Goal: Task Accomplishment & Management: Complete application form

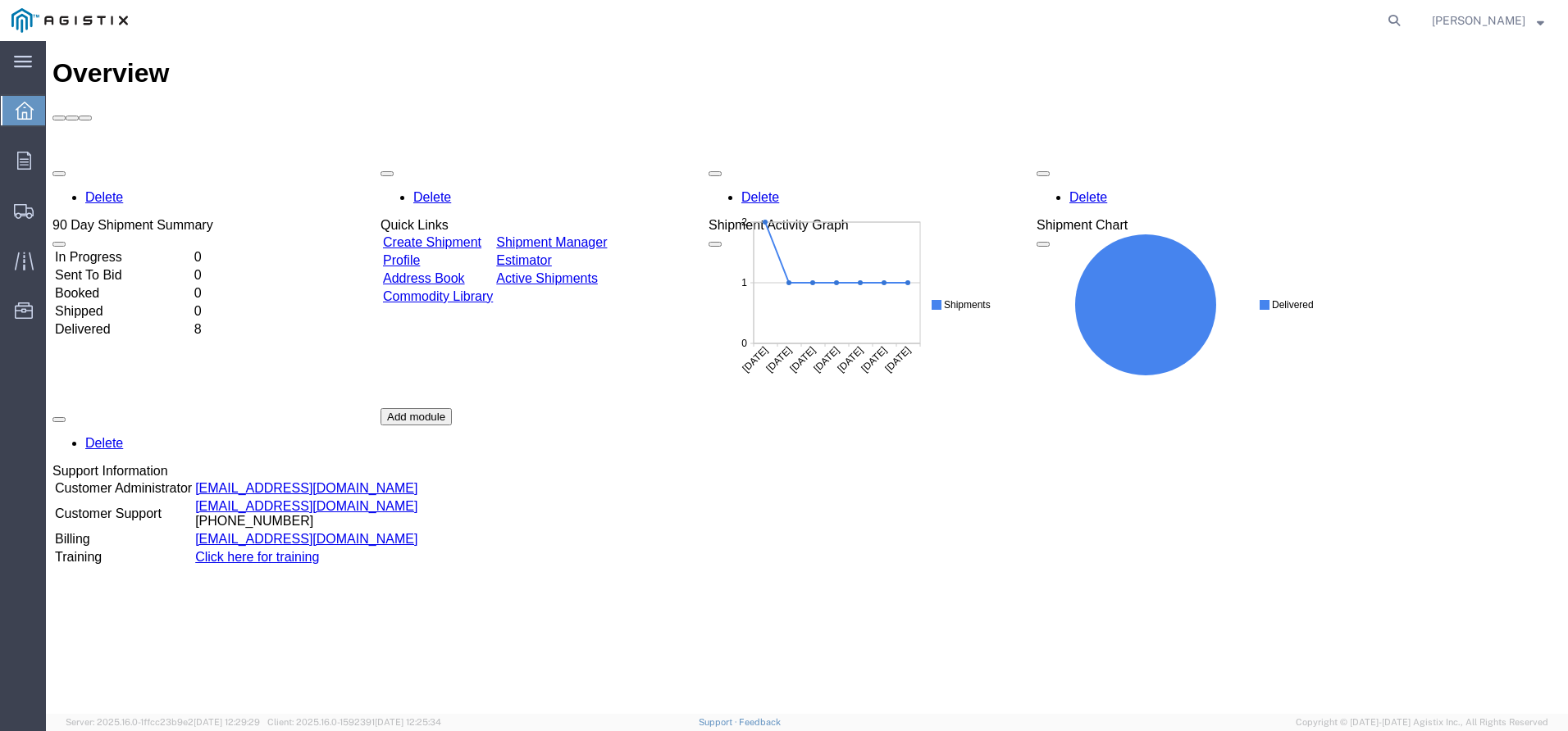
click at [435, 236] on link "Create Shipment" at bounding box center [432, 243] width 99 height 14
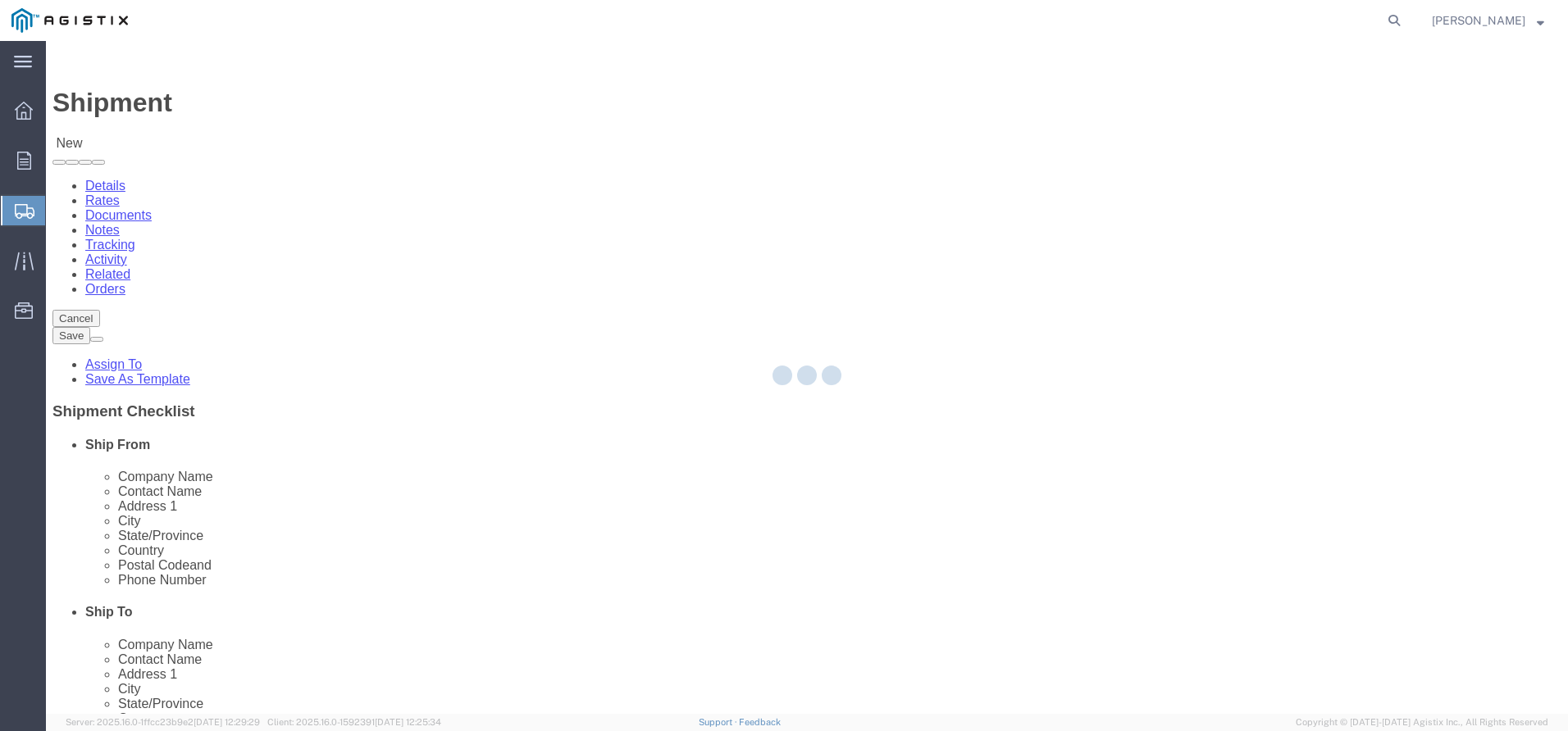
select select
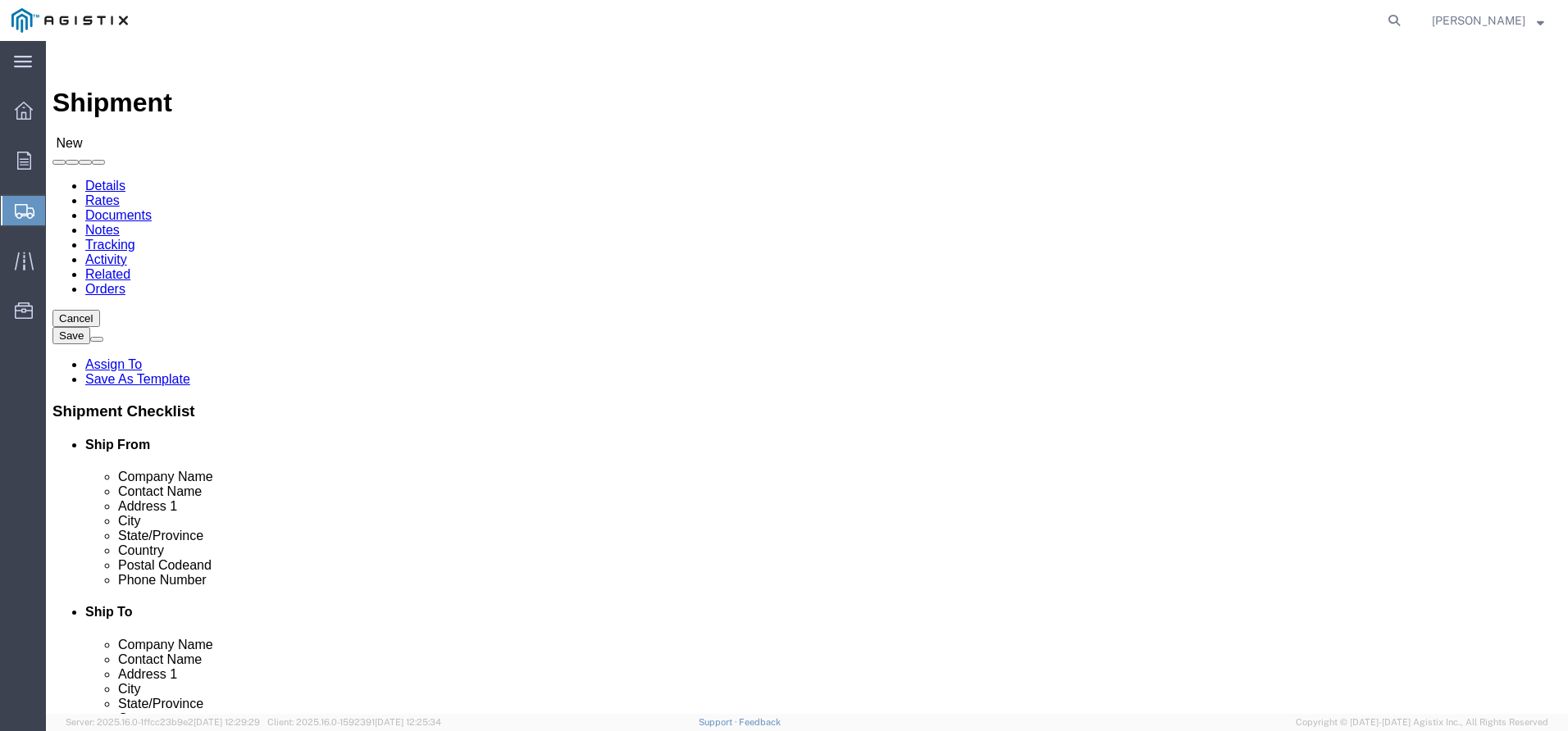
click select "Select Noslen Inc PG&E"
select select "9596"
click select "Select Noslen Inc PG&E"
select select "PURCHORD"
select select
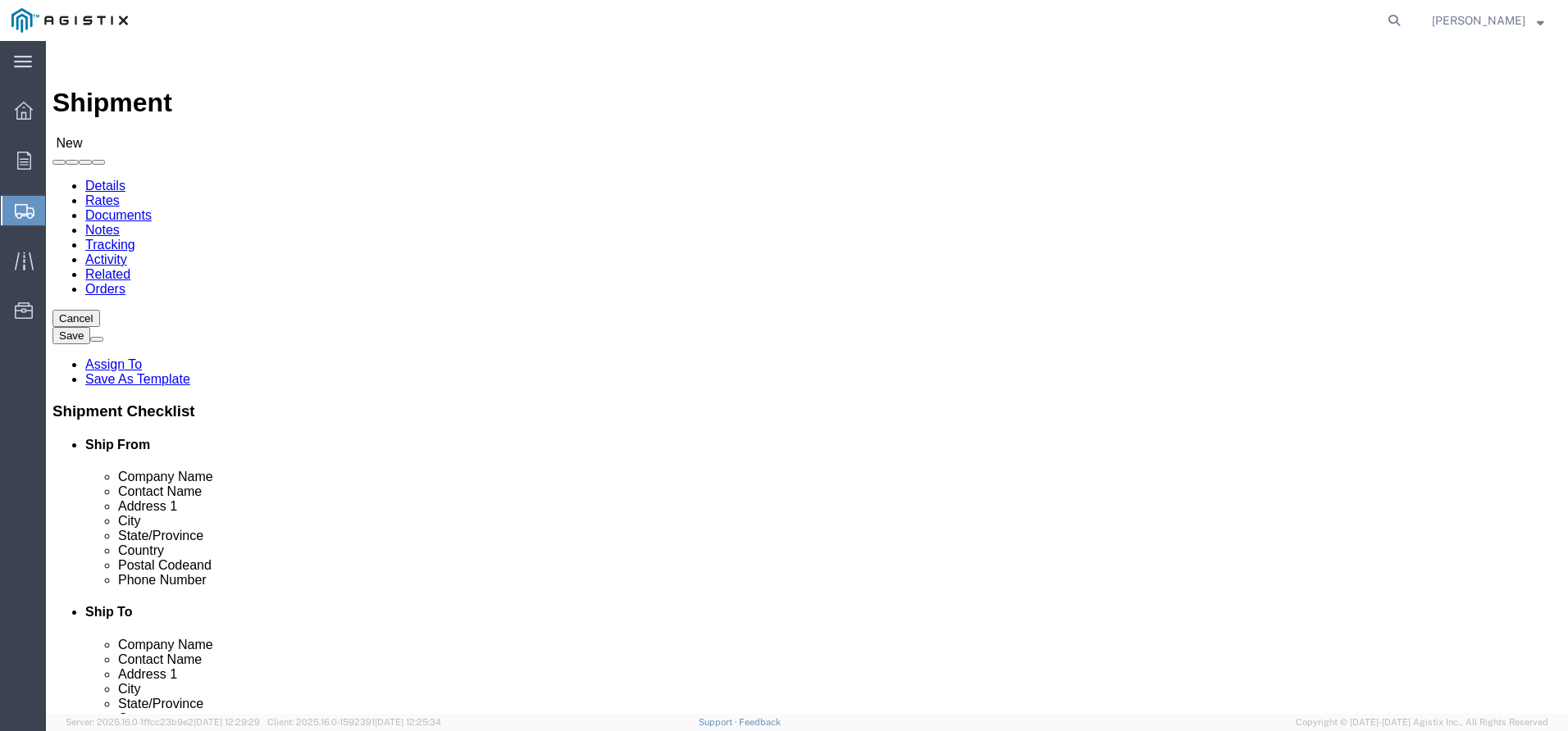
select select
click select "Select All Others Fremont DC Fresno DC Wheatland DC"
select select "23082"
click select "Select All Others Fremont DC Fresno DC Wheatland DC"
select select "MYPROFILE"
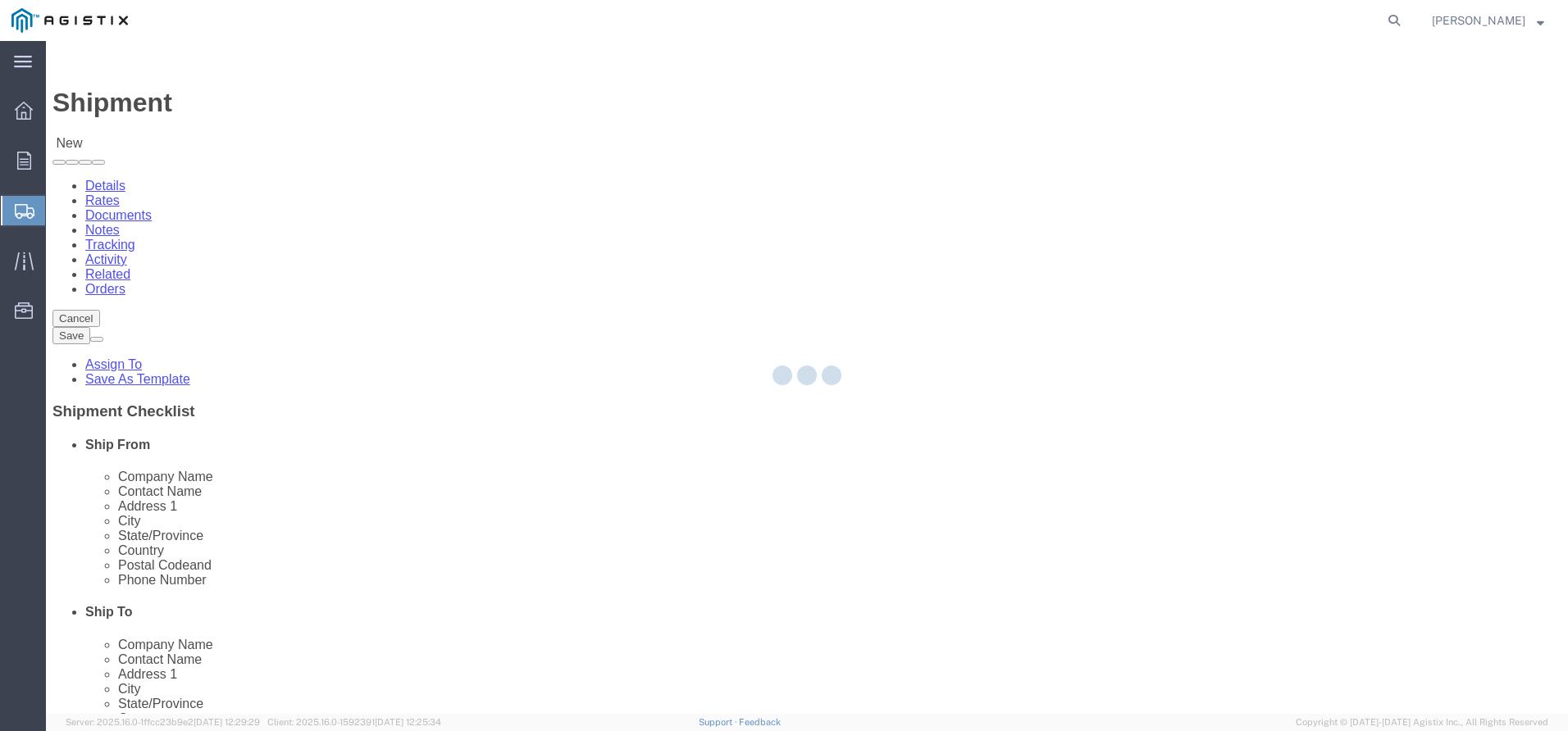
type input "Noslen Inc"
type input "NICOLE TRUJILLO"
type input "1003 E 75th Ave"
type input "Denver"
type input "80229"
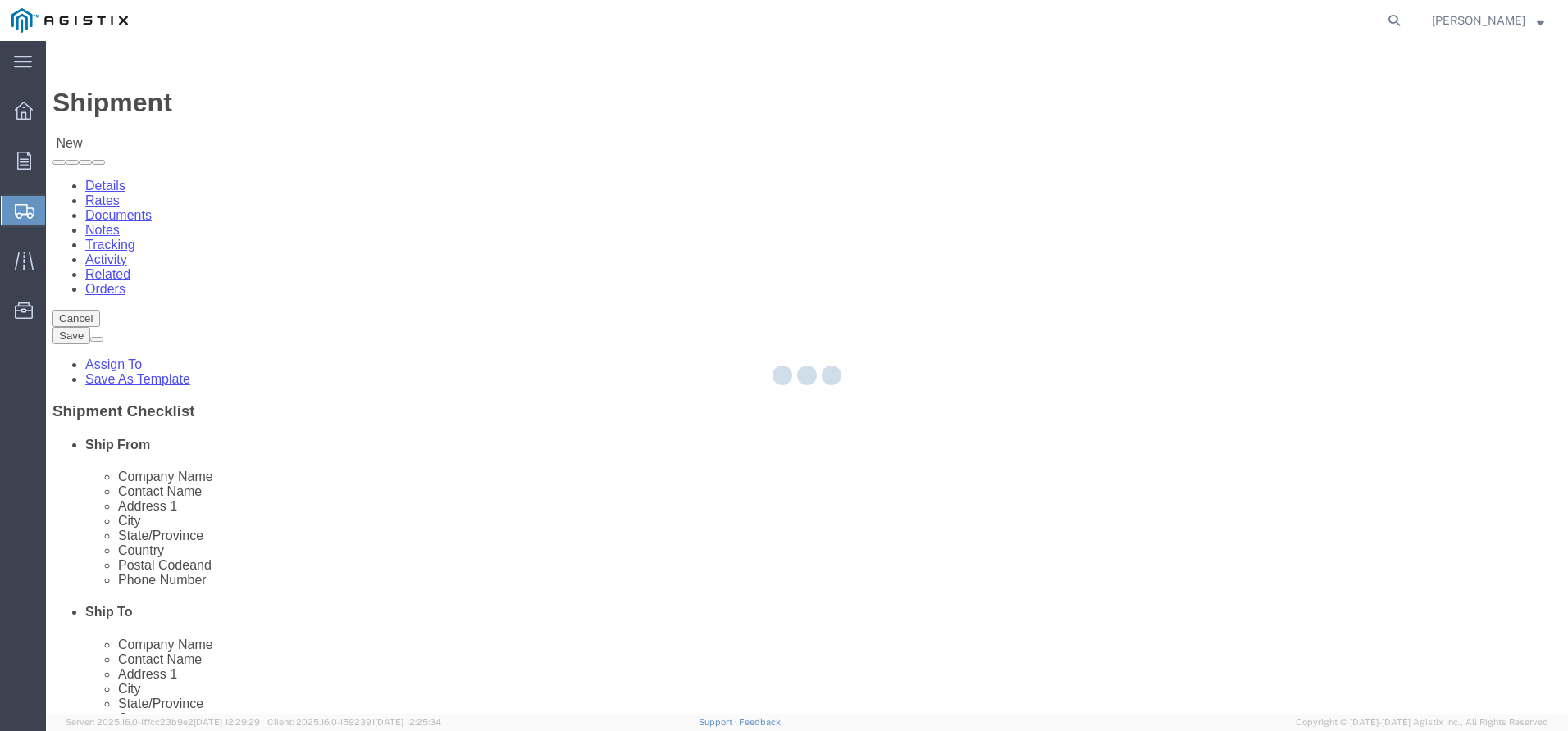
type input "303-287-6634"
type input "zcweight@aol.com"
checkbox input "true"
select select "CO"
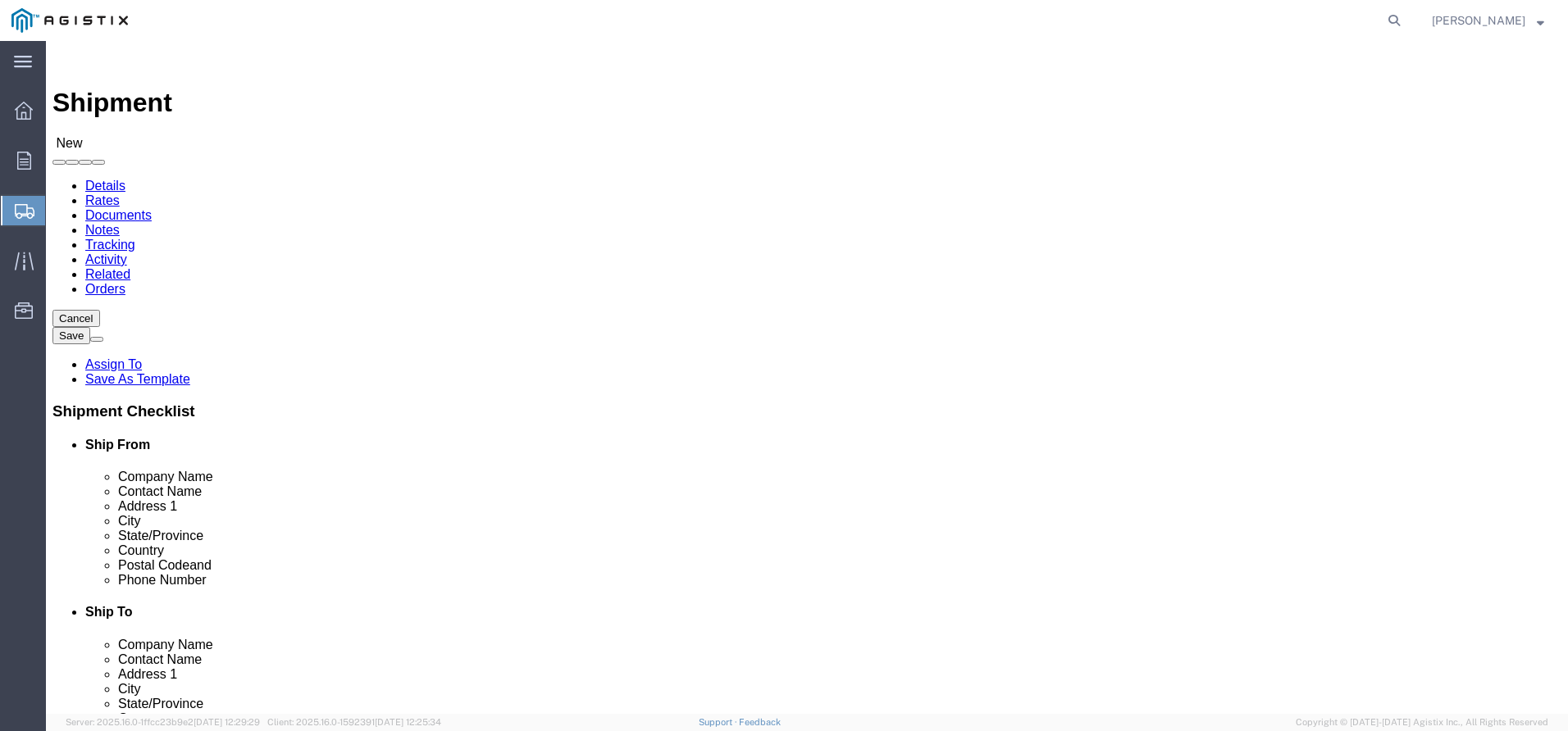
click input "text"
type input "PG&E"
drag, startPoint x: 780, startPoint y: 486, endPoint x: 810, endPoint y: 471, distance: 33.5
click div "Location My Profile Location (OBSOLETE) BURNEY SC - GC TRAILER (OBSOLETE) BURNE…"
click input "text"
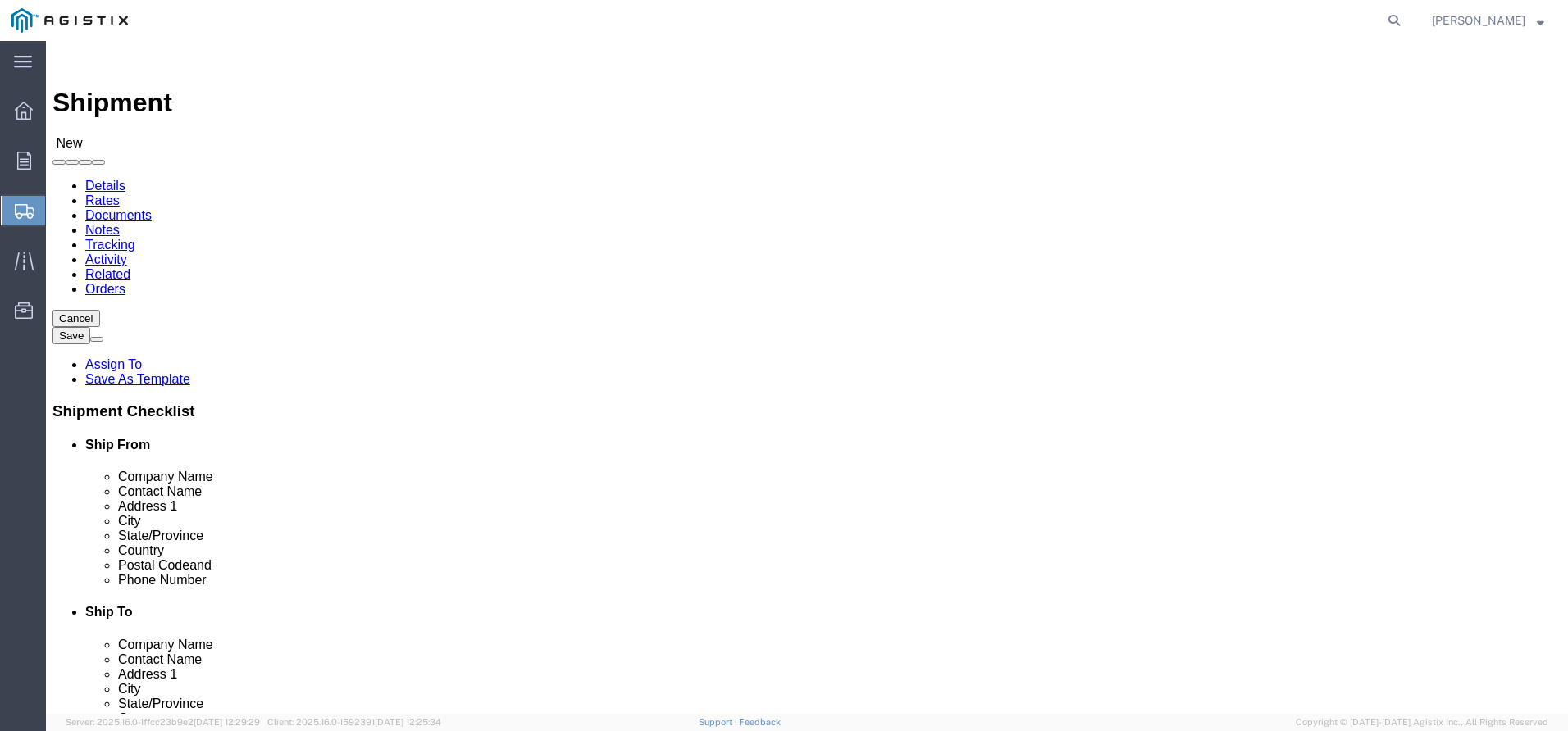
type input "PAULINE WALKER"
click input "text"
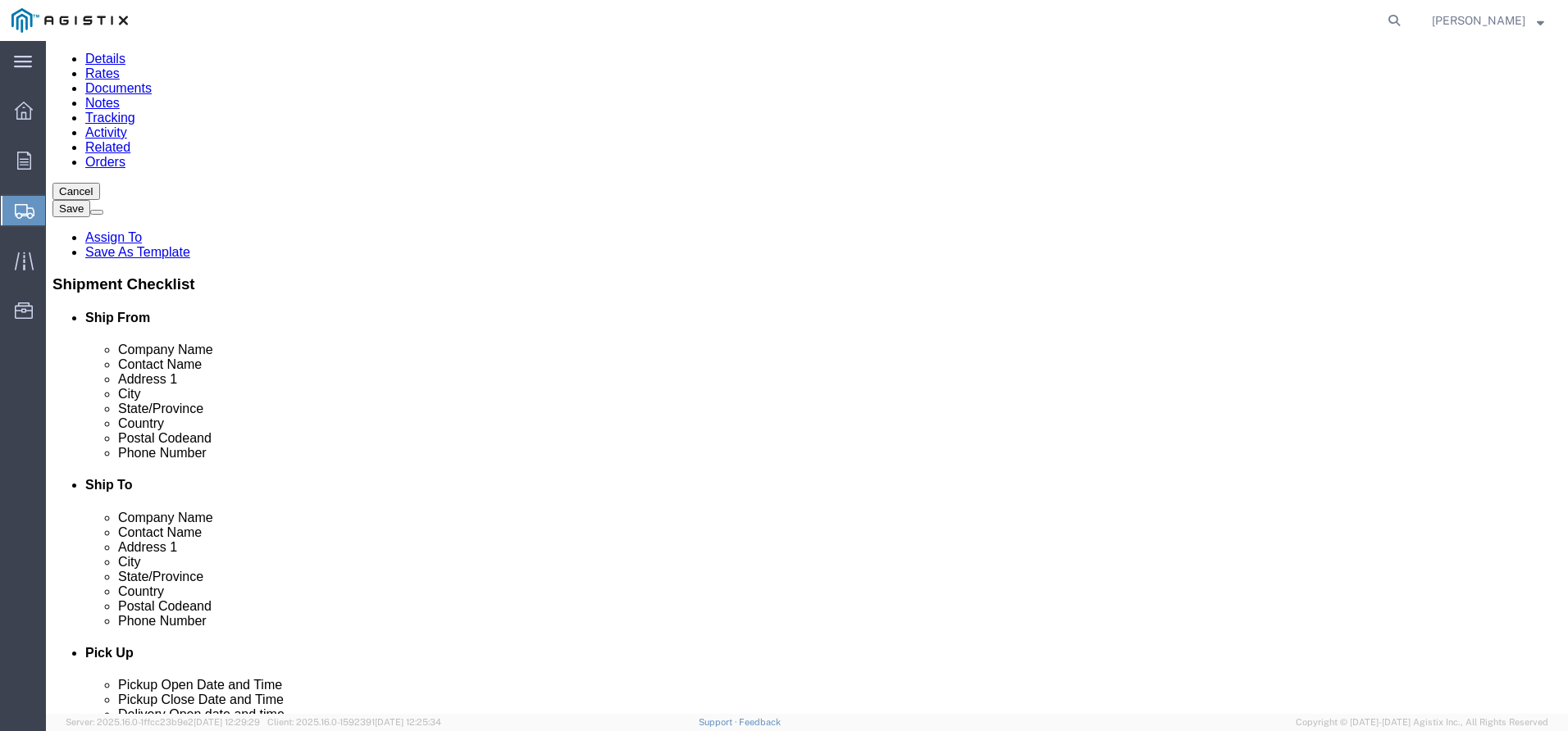
scroll to position [164, 0]
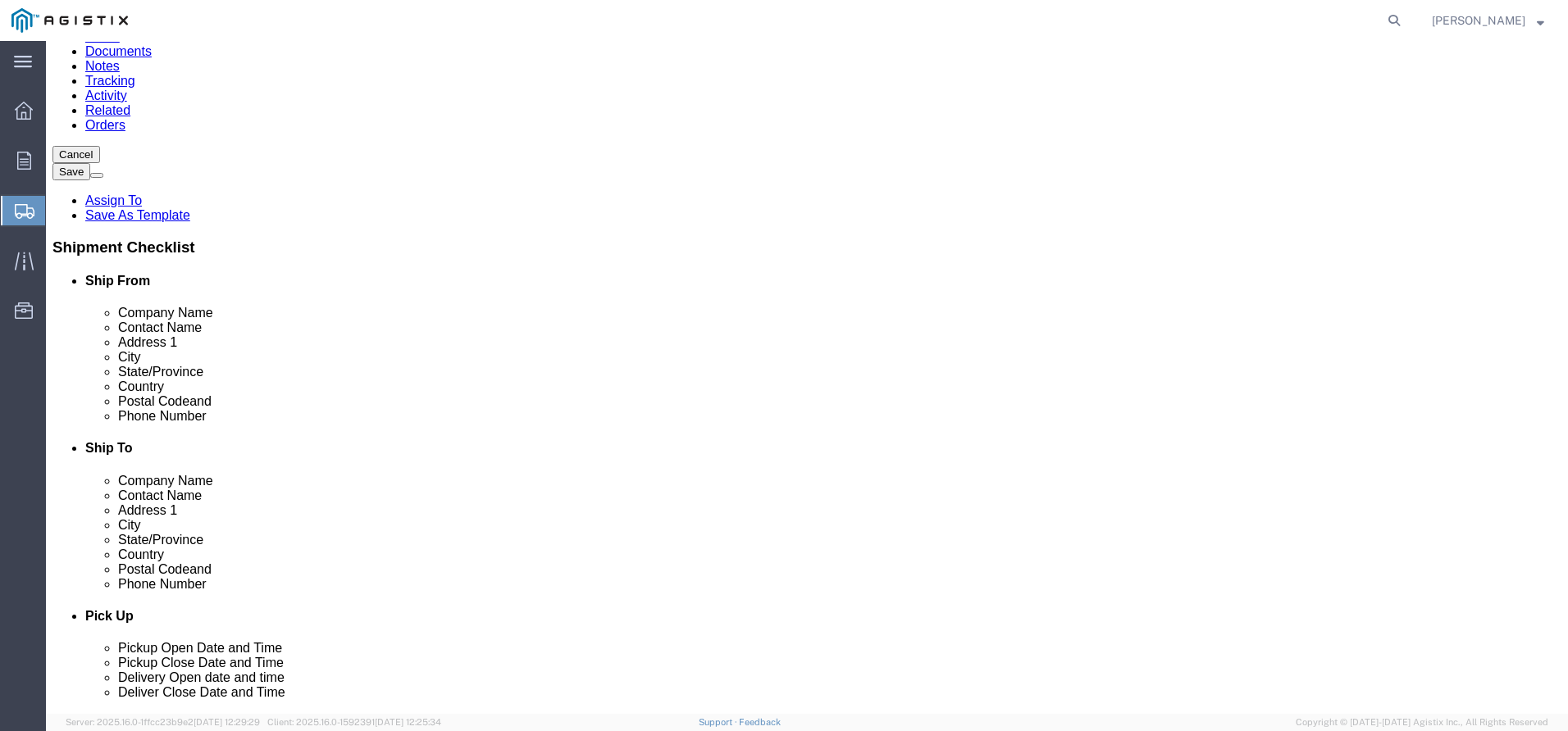
type input "3736 RANCHO RD"
select select
click input "text"
type input "WHEATLAND"
click label "State/Province"
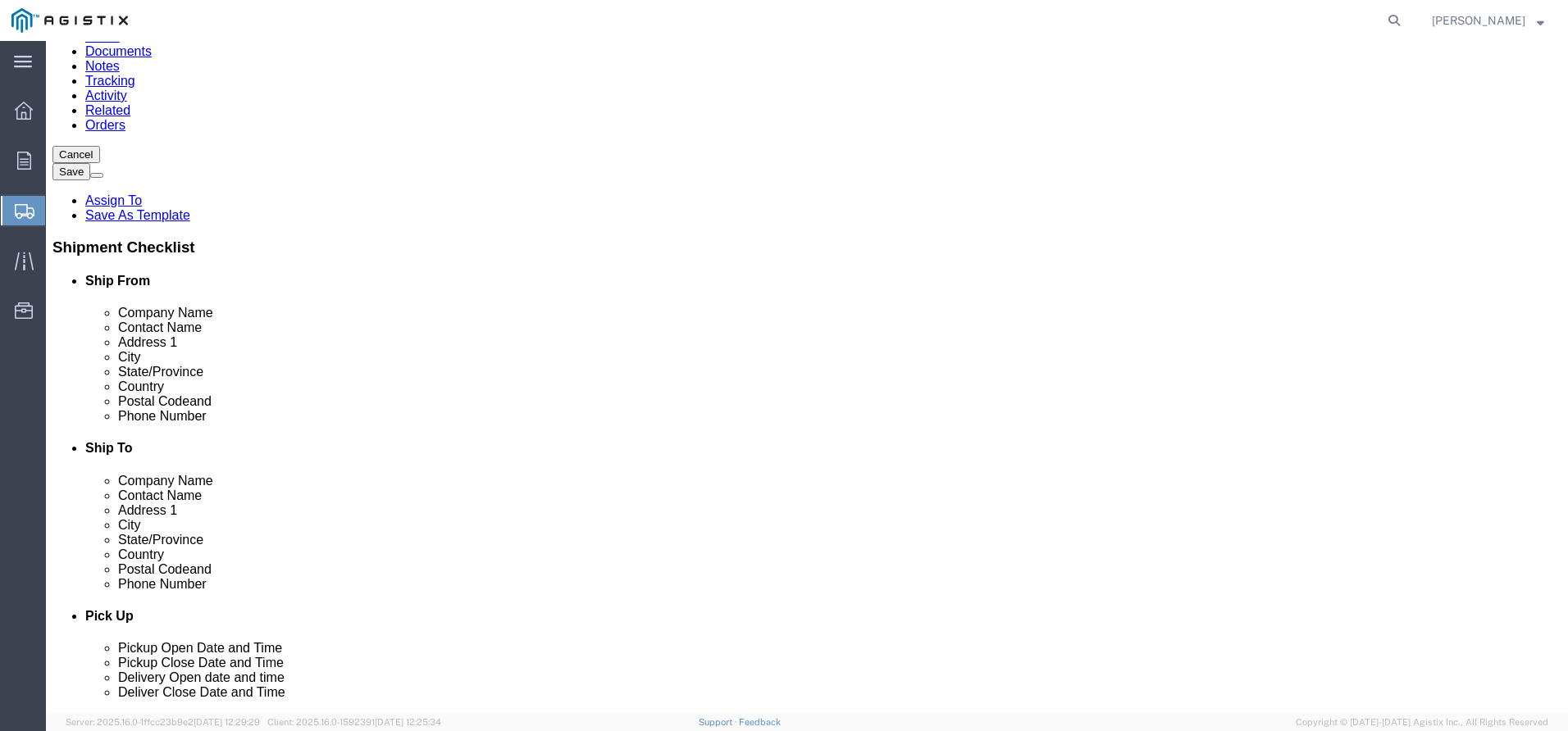
scroll to position [82, 0]
select select
select select "CA"
click input "Postal Code"
type input "95692"
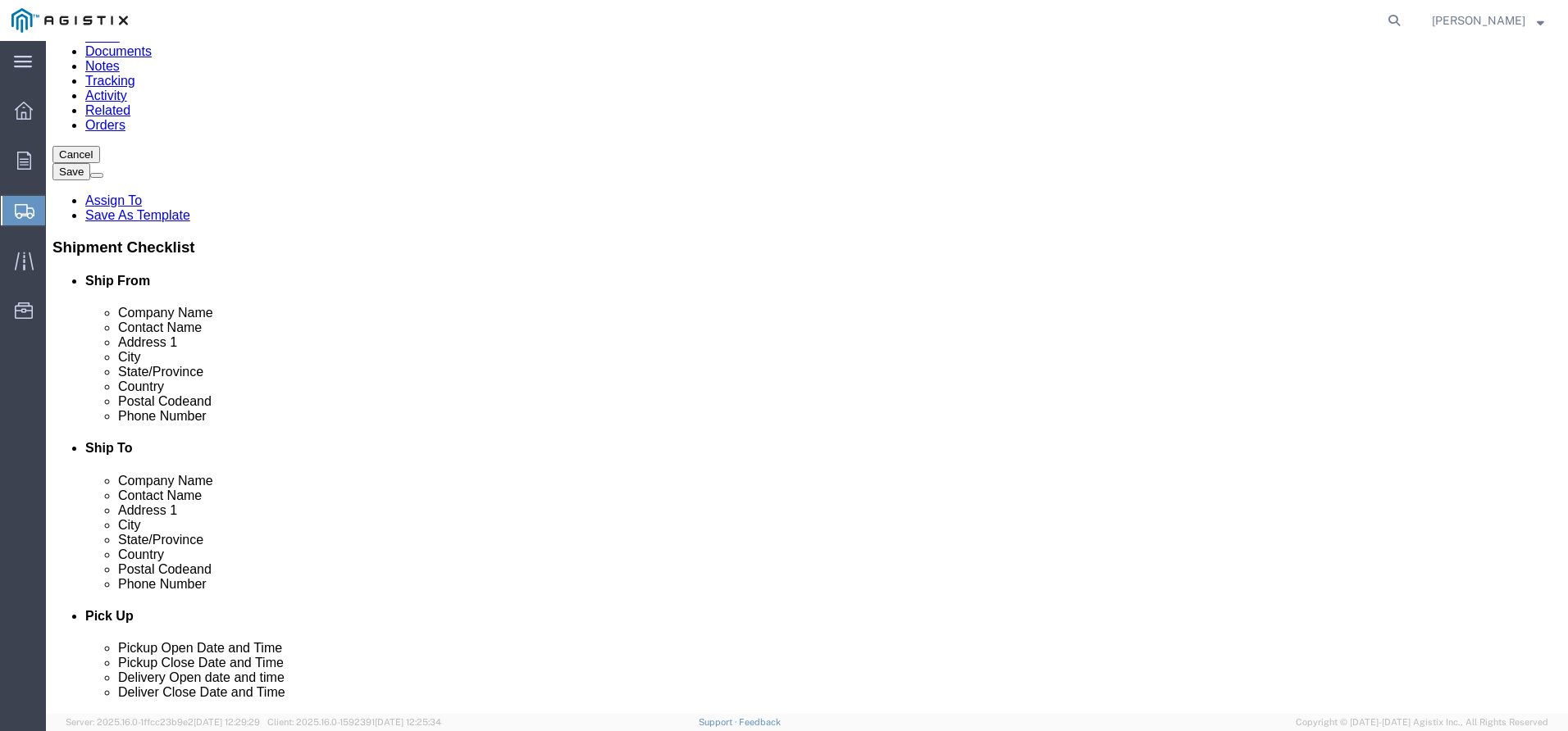
select select
click input "text"
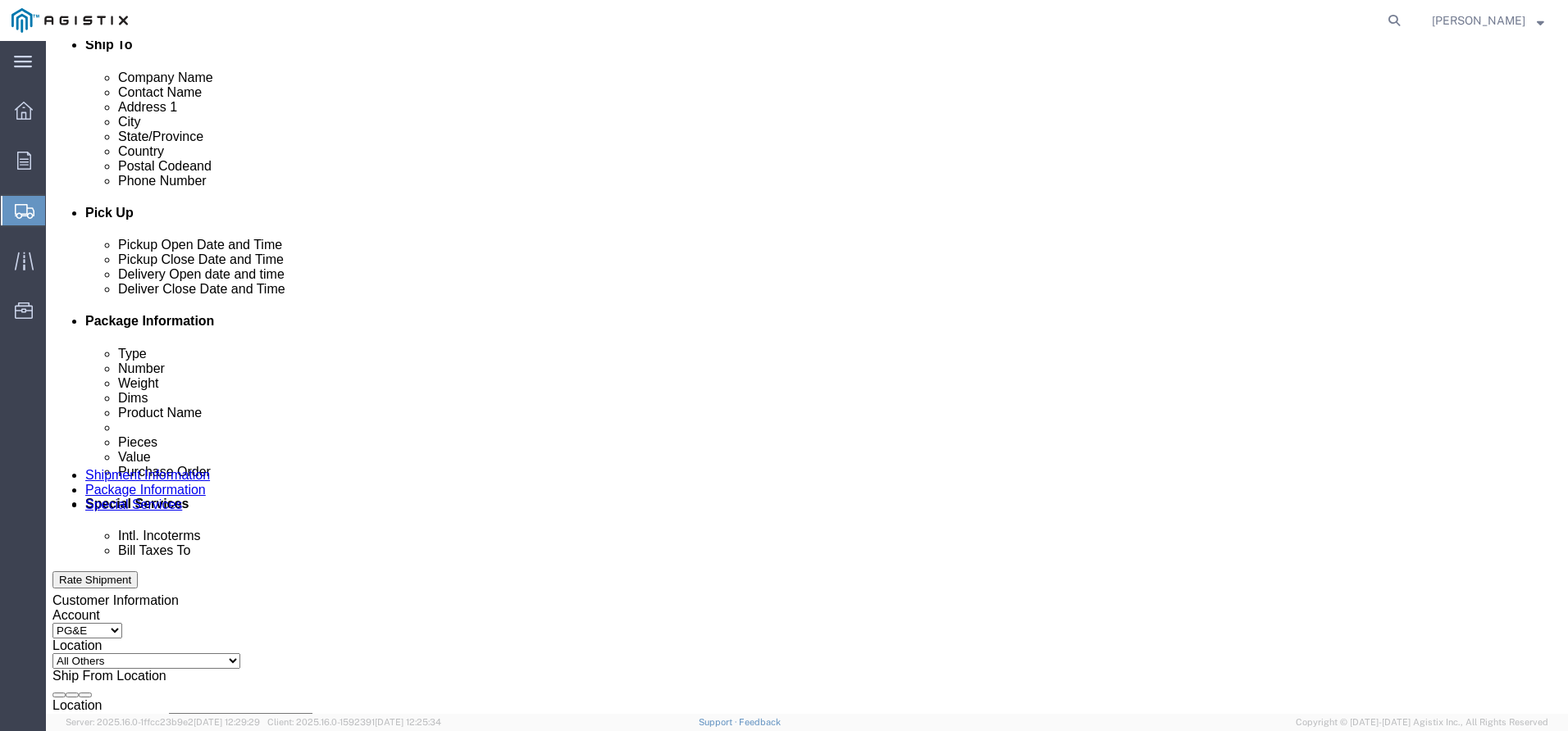
scroll to position [574, 0]
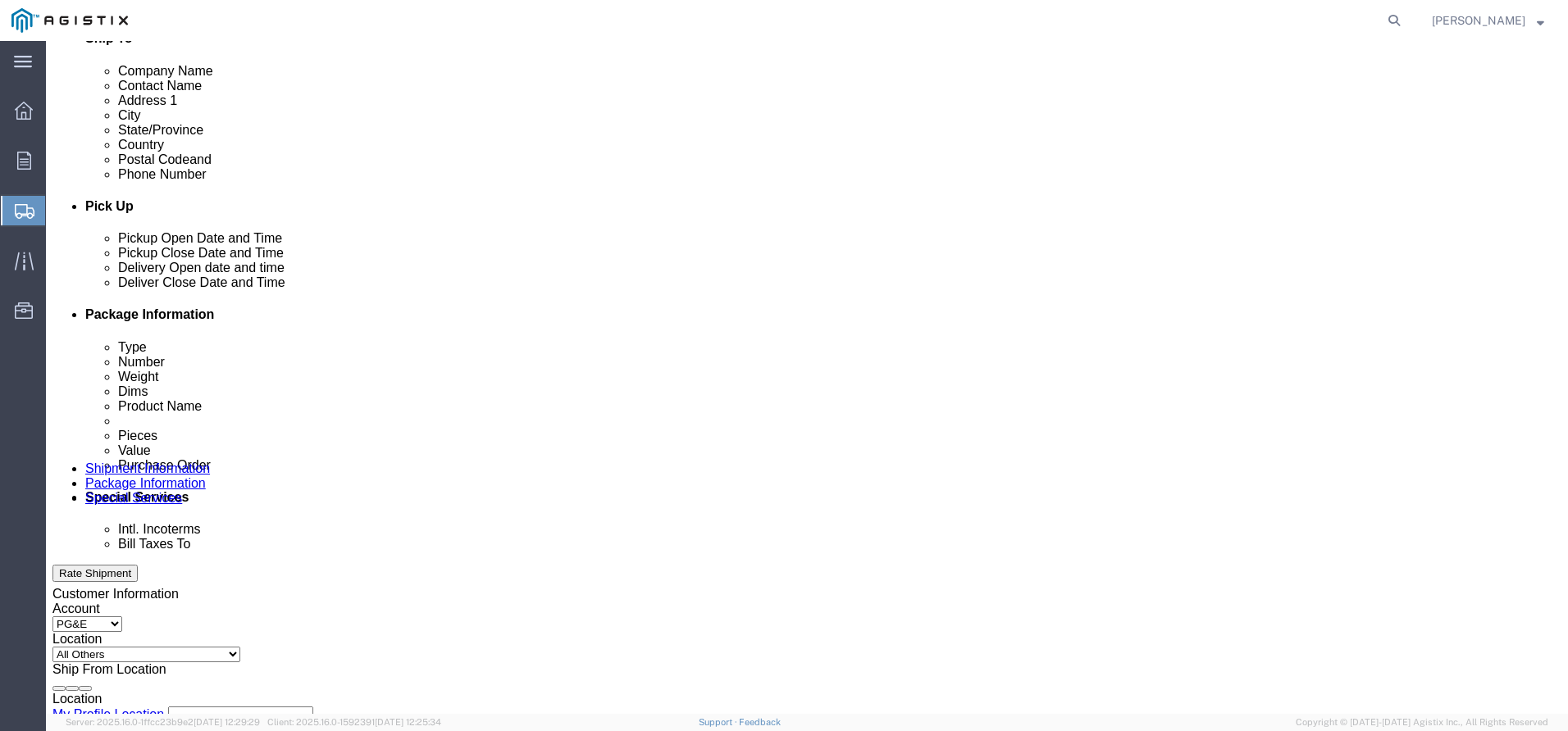
type input "530-749-3033"
drag, startPoint x: 520, startPoint y: 417, endPoint x: 493, endPoint y: 456, distance: 47.4
click div "Pickup Date: Pickup Start Date Pickup Start Time Pickup Open Date and Time Aug …"
click div "Aug 13 2025 12:00 PM"
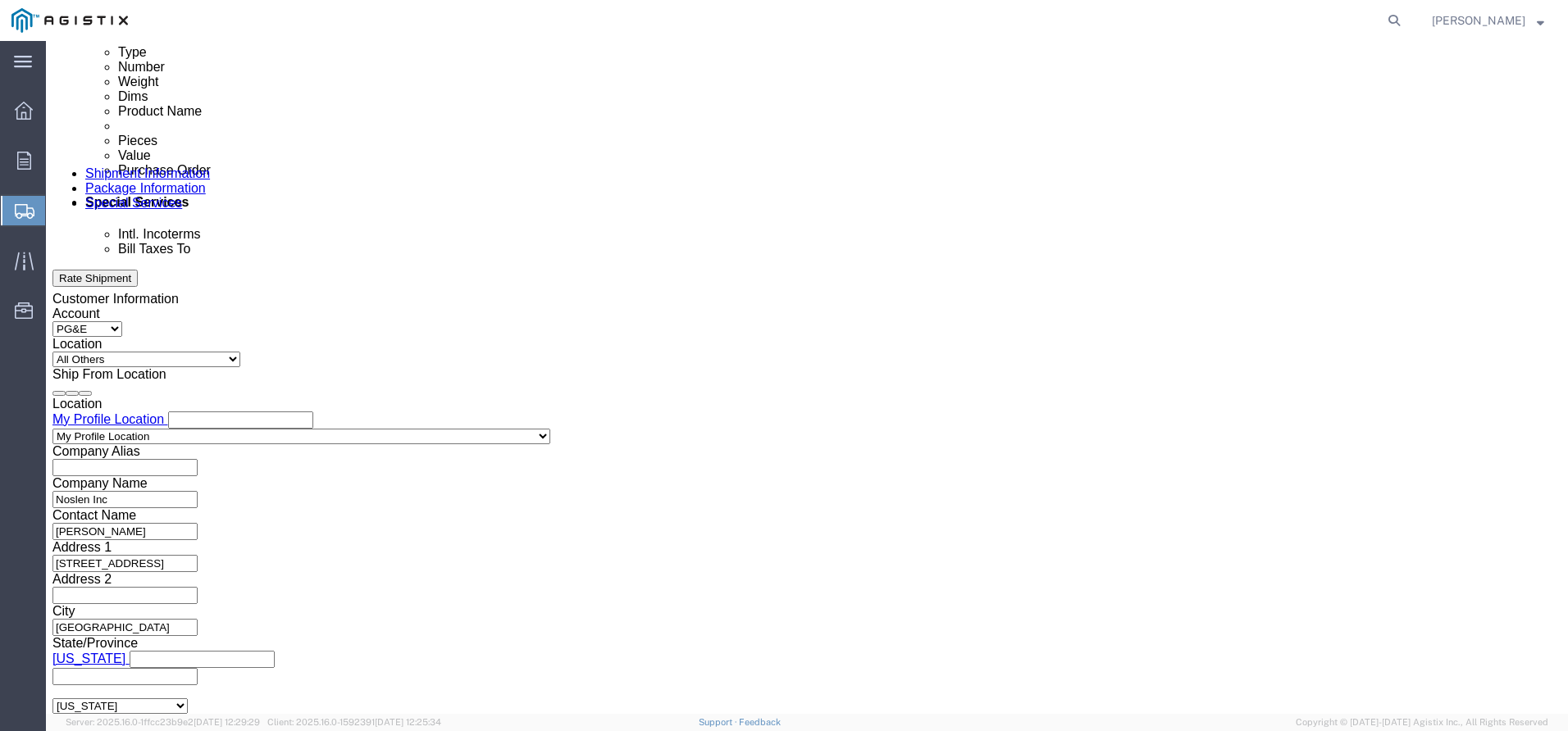
type input "2:00 PM"
click button "Apply"
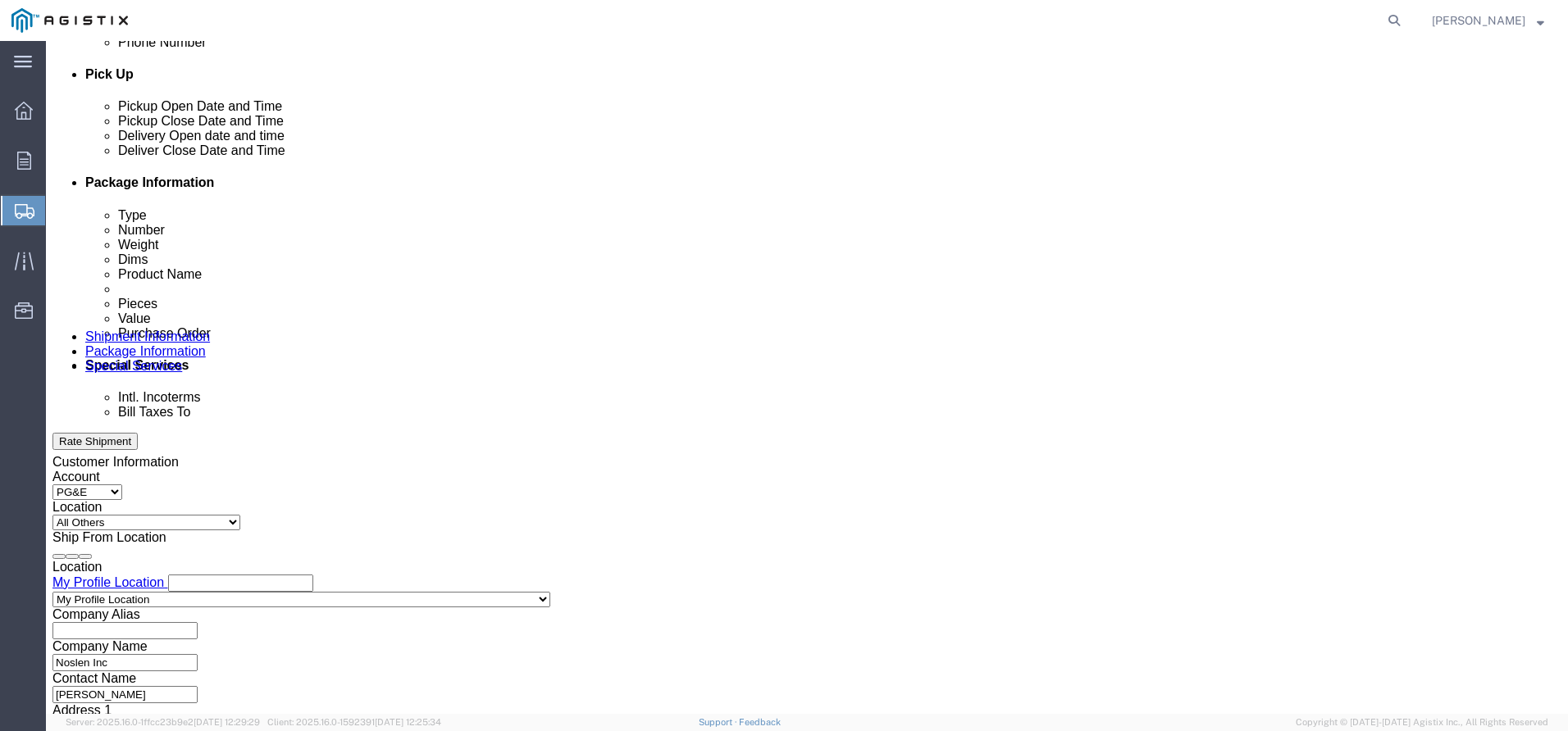
scroll to position [705, 0]
click div
click button "Apply"
click div
click button "Apply"
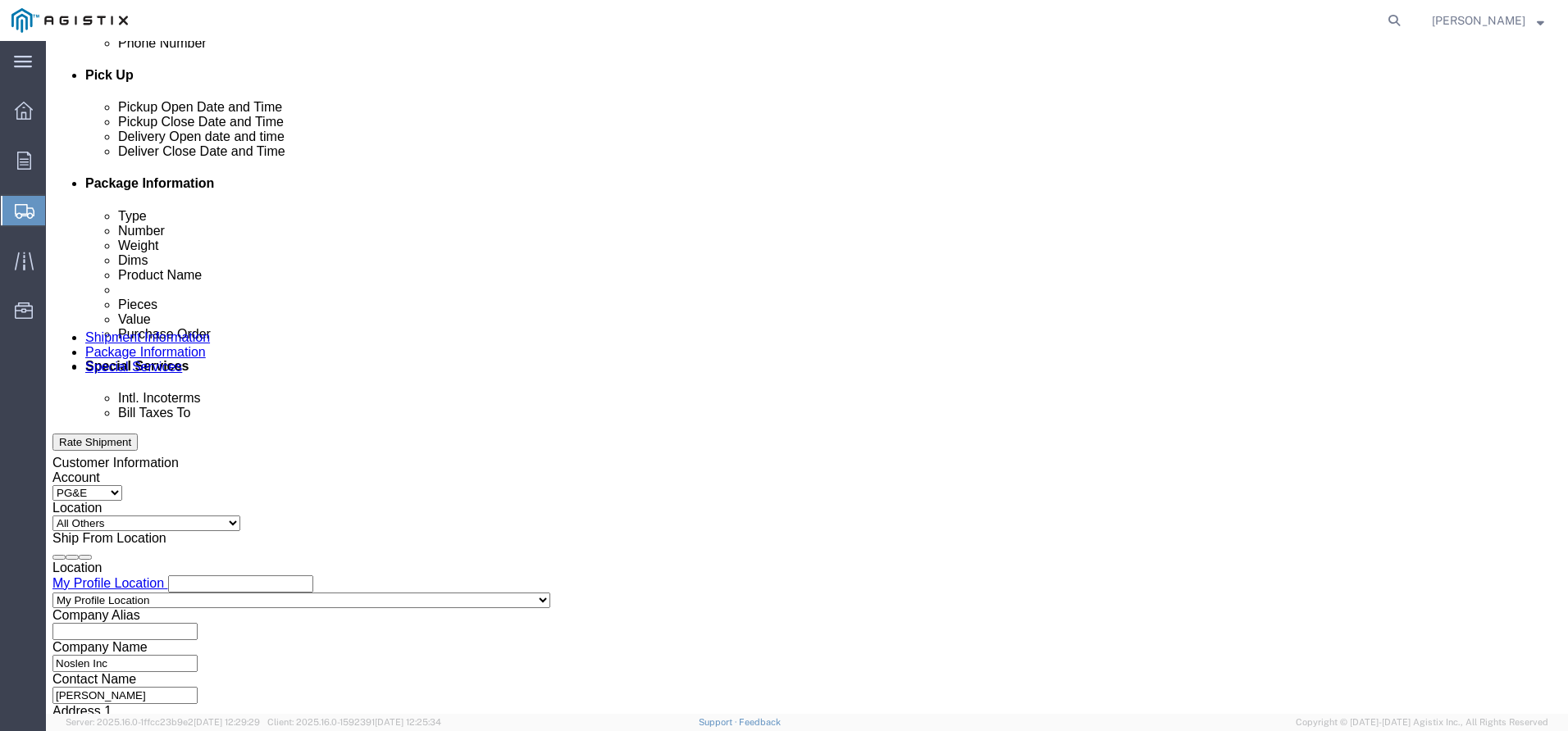
click select "Select Account Type Activity ID Airline Appointment Number ASN Batch Request # …"
click input "text"
type input "3501409001"
click input "text"
type input "1721"
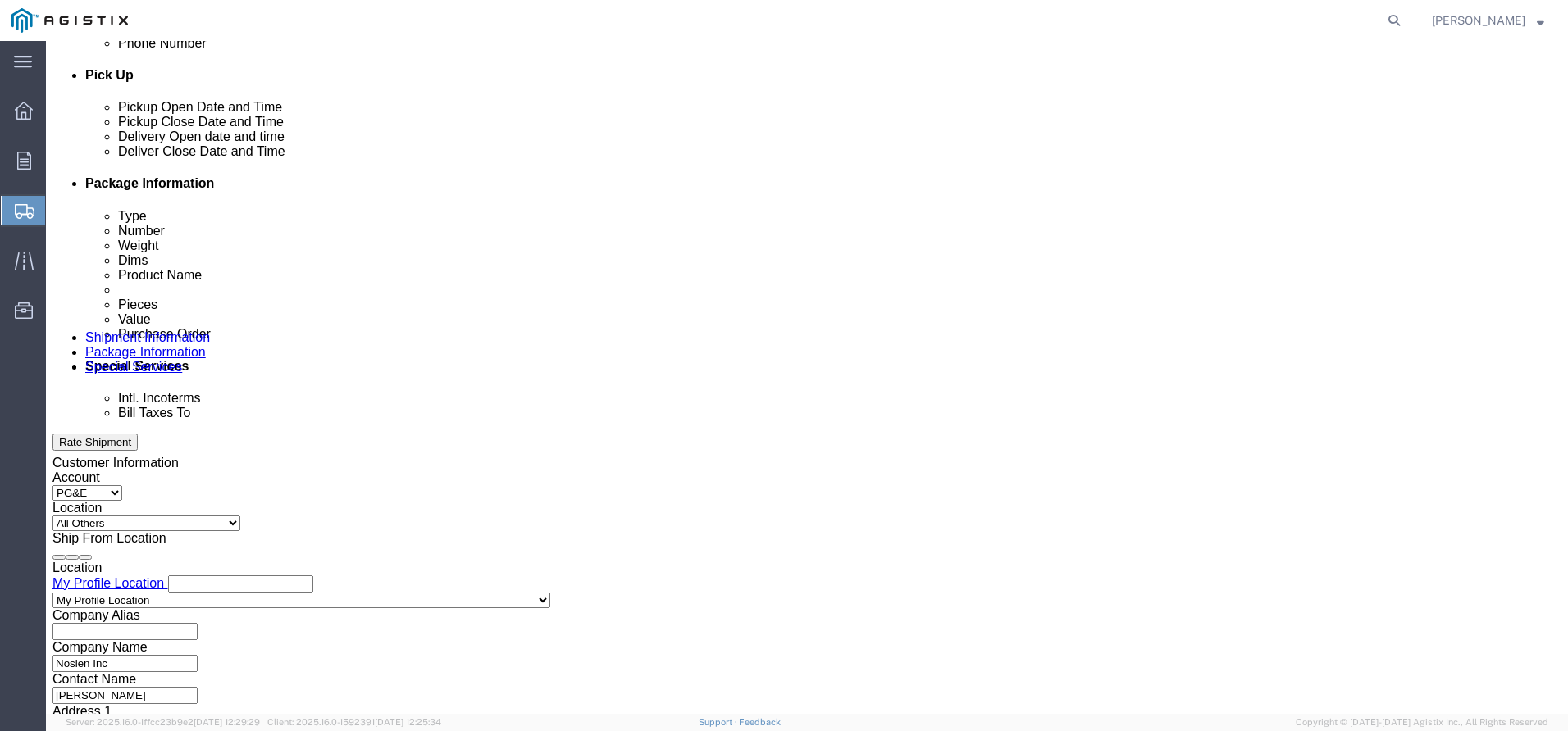
click select "Select Account Type Activity ID Airline Appointment Number ASN Batch Request # …"
select select "PURCHORD"
click select "Select Account Type Activity ID Airline Appointment Number ASN Batch Request # …"
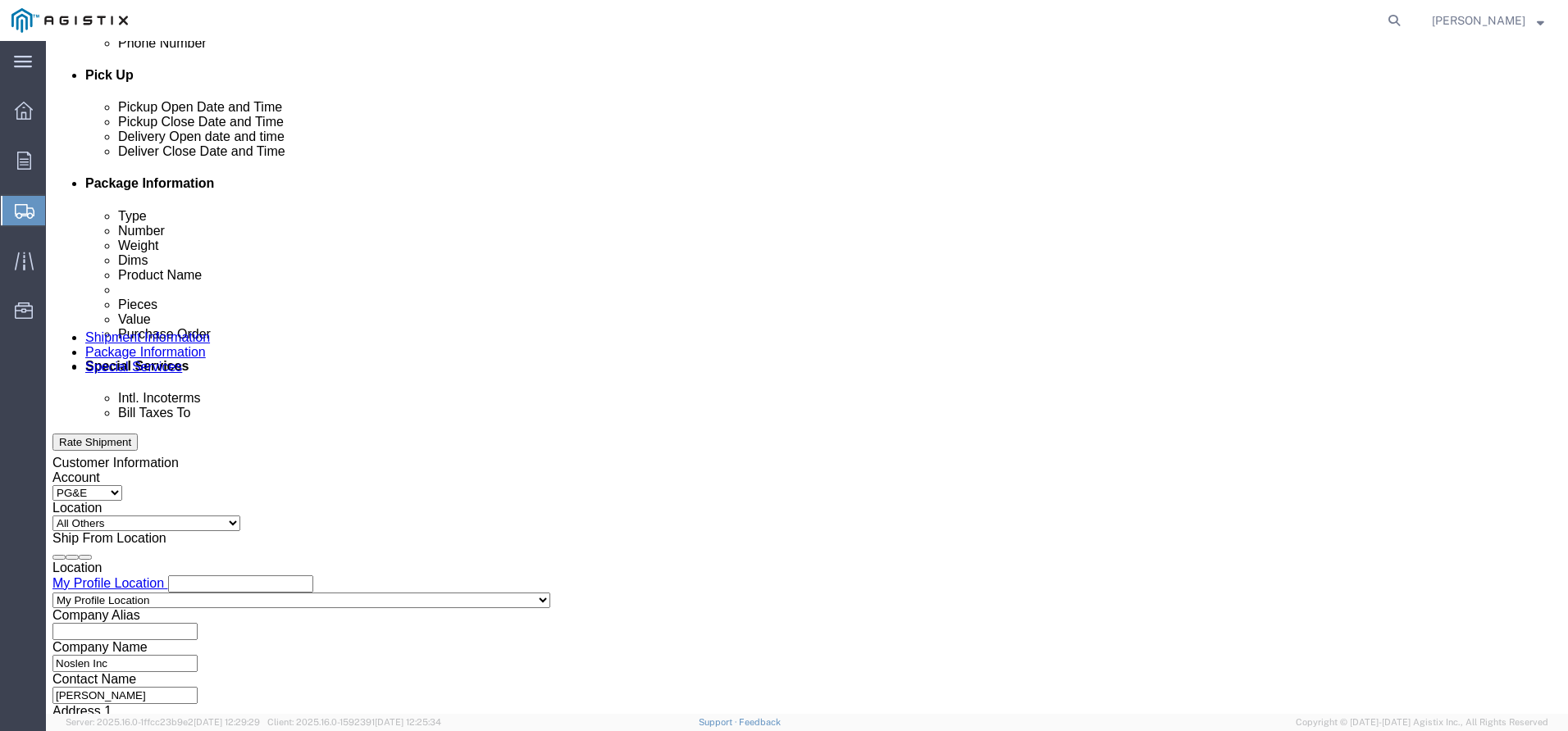
click select "Select Account Type Activity ID Airline Appointment Number ASN Batch Request # …"
select select "JOBNUM"
click select "Select Account Type Activity ID Airline Appointment Number ASN Batch Request # …"
click input "text"
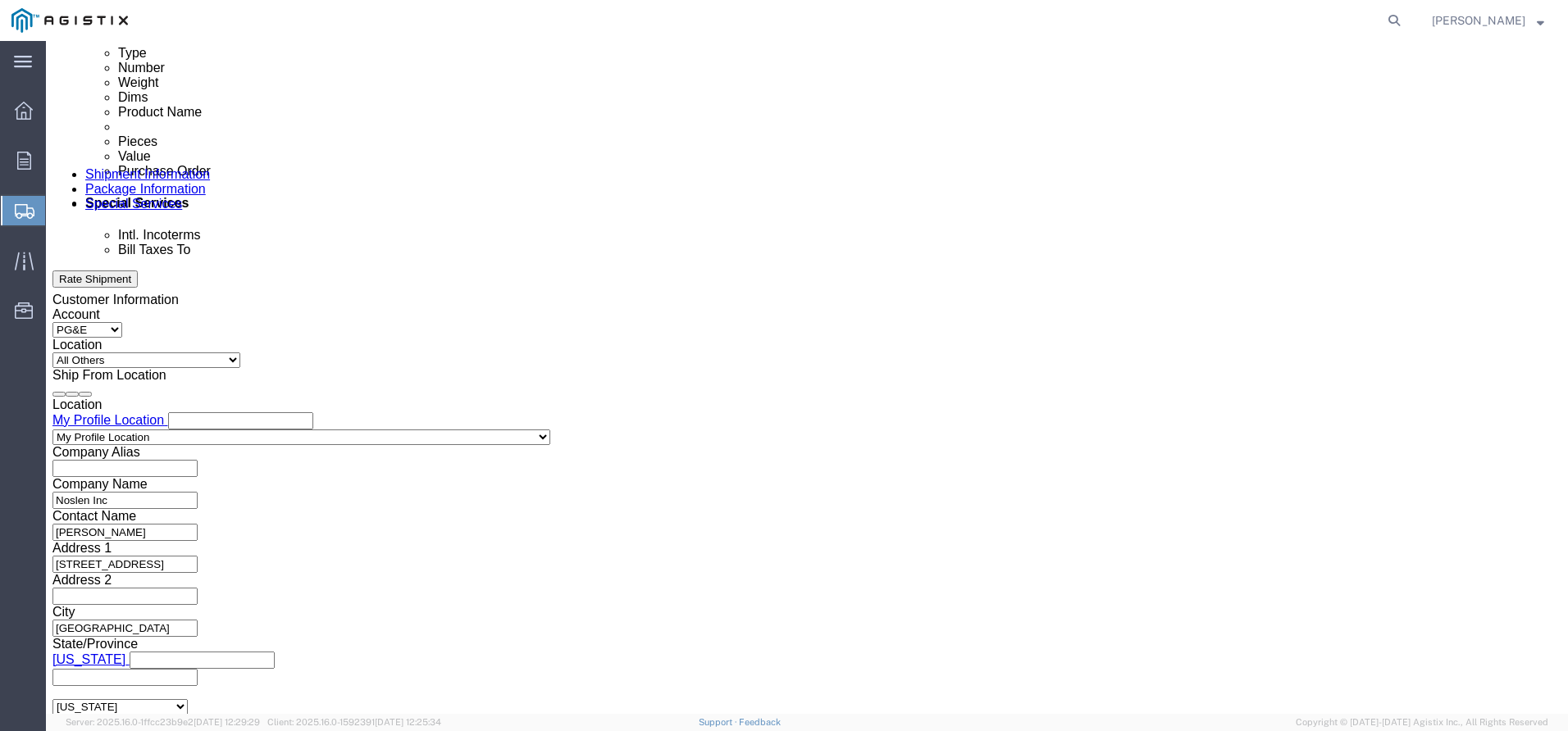
scroll to position [869, 0]
type input "4391"
click button "Continue"
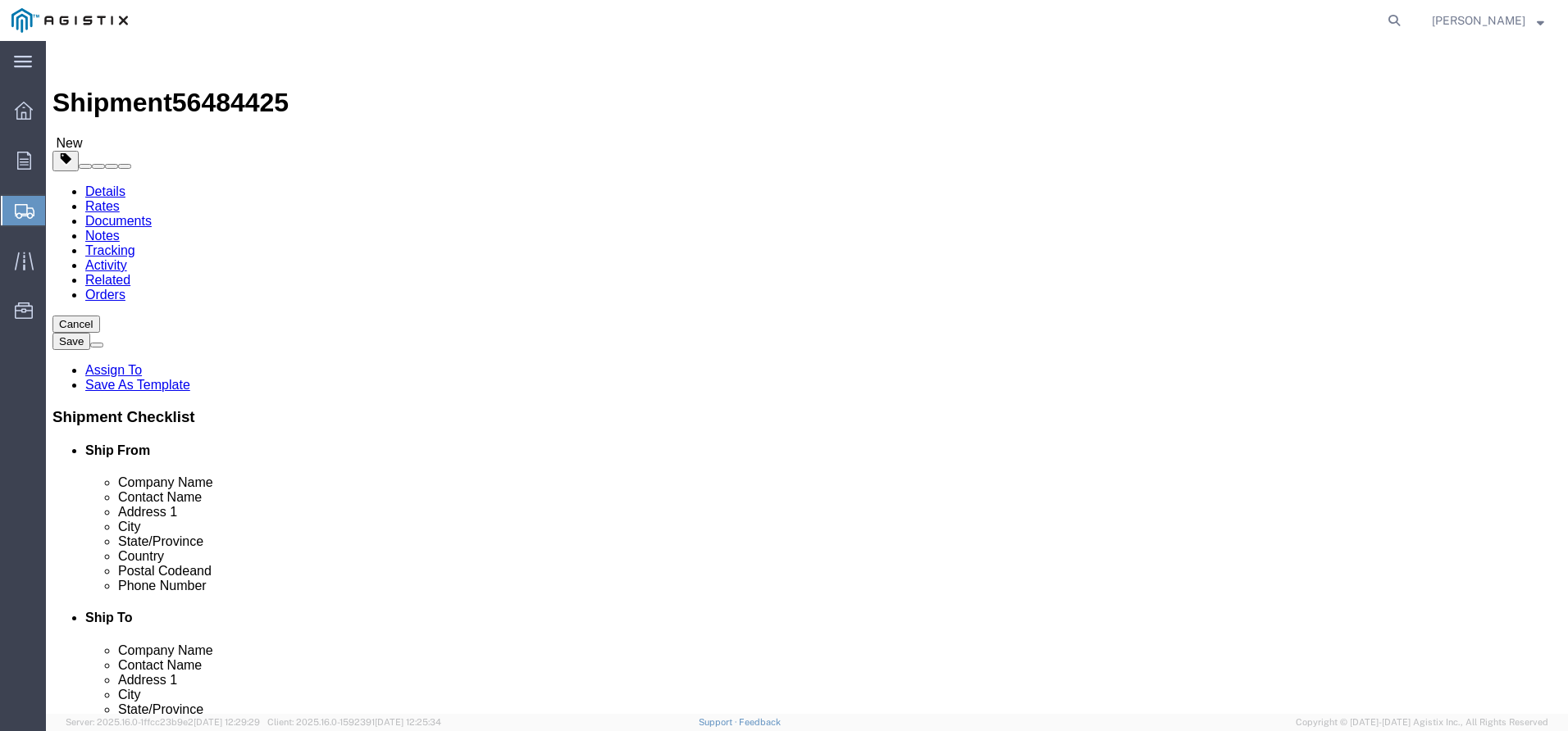
click select "Select Bulk Bundle(s) Cardboard Box(es) Carton(s) Crate(s) Drum(s) (Fiberboard)…"
select select "PSNS"
click select "Select Bulk Bundle(s) Cardboard Box(es) Carton(s) Crate(s) Drum(s) (Fiberboard)…"
drag, startPoint x: 261, startPoint y: 348, endPoint x: -49, endPoint y: 275, distance: 318.5
click html "Shipment 56484425 New Details Rates Documents Notes Tracking Activity Related O…"
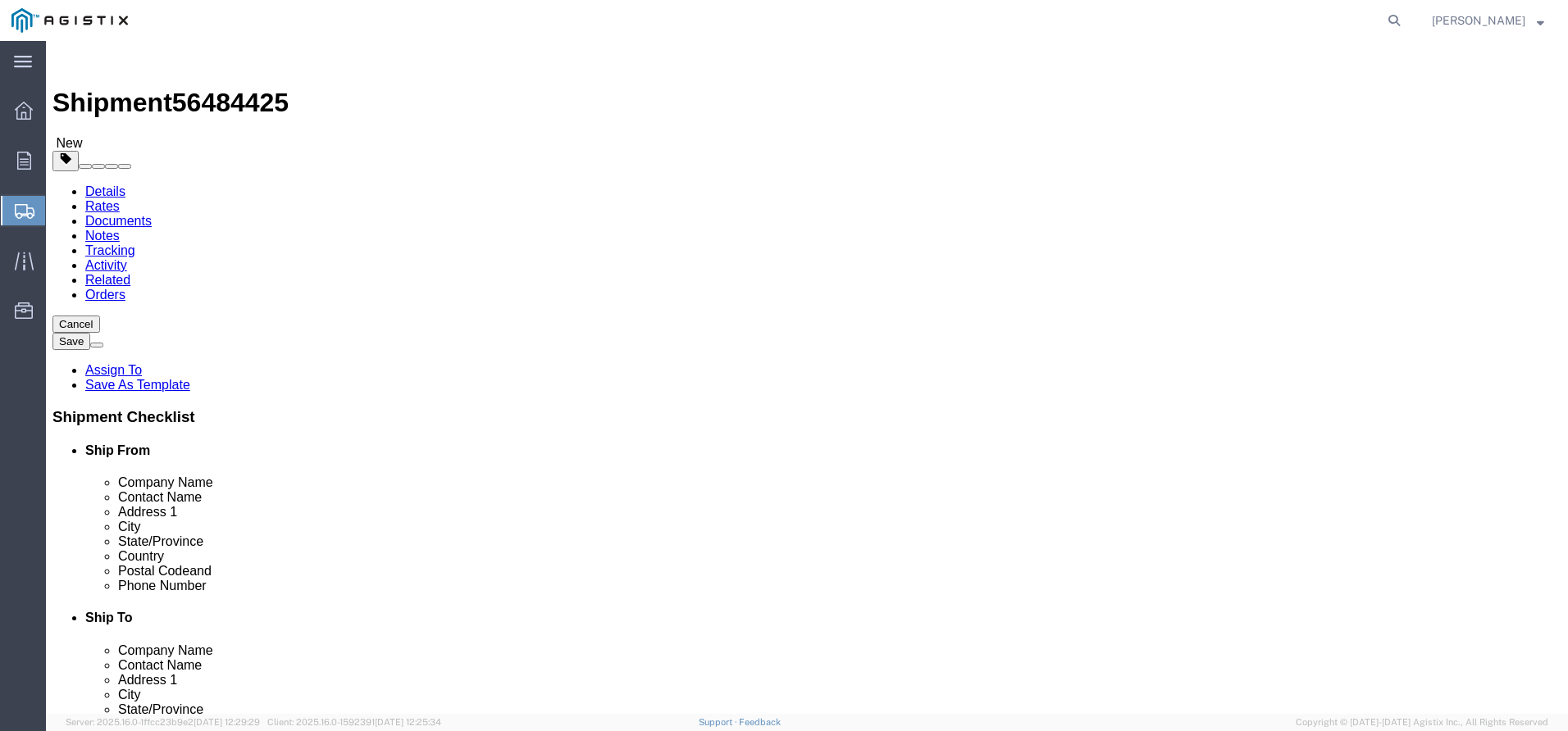
type input "6"
click input "text"
type input "48"
type input "42"
type input "24"
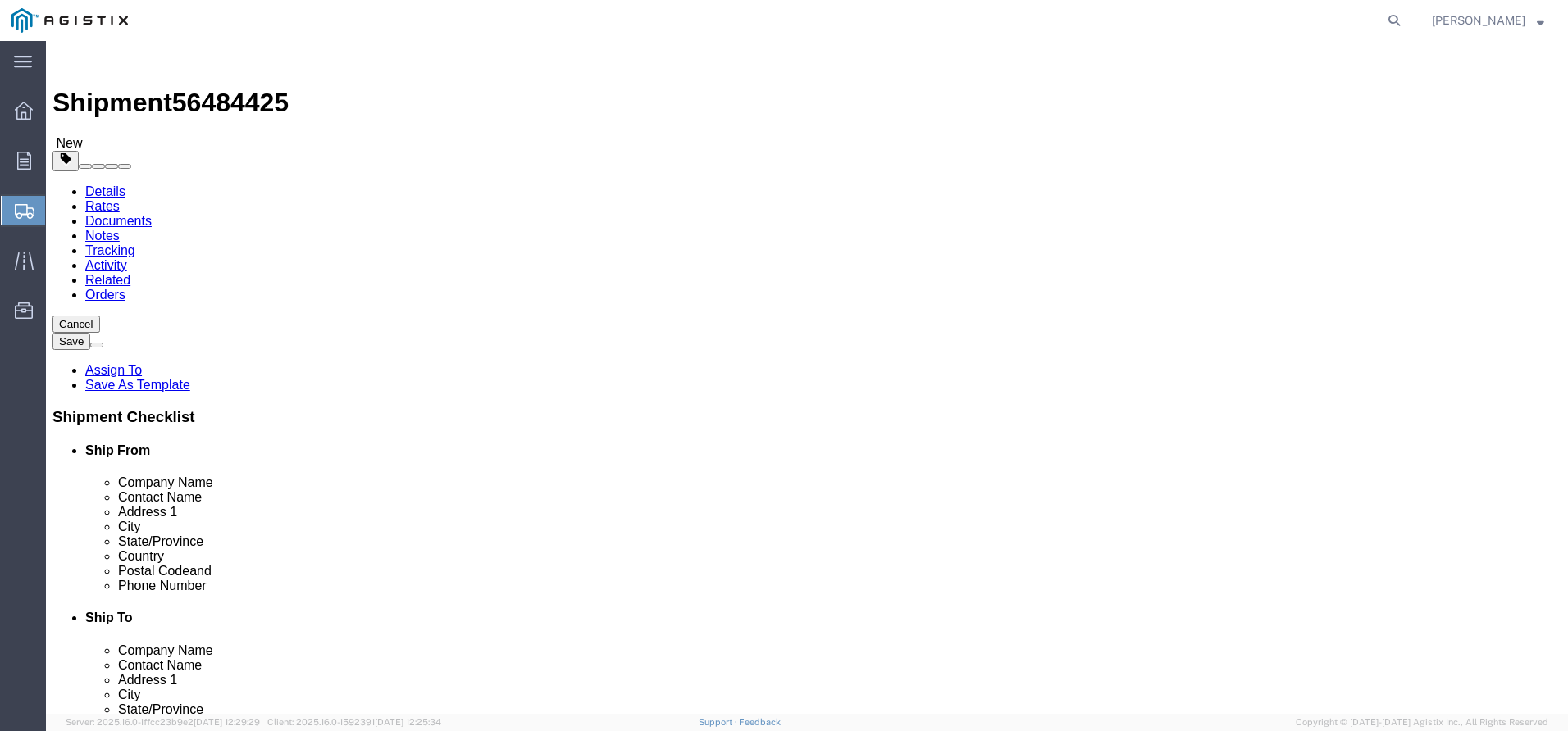
drag, startPoint x: 273, startPoint y: 414, endPoint x: 64, endPoint y: 402, distance: 209.3
click div "Weight 0.00 Select kgs lbs Ship. t°"
type input "11099"
click link "Add Content"
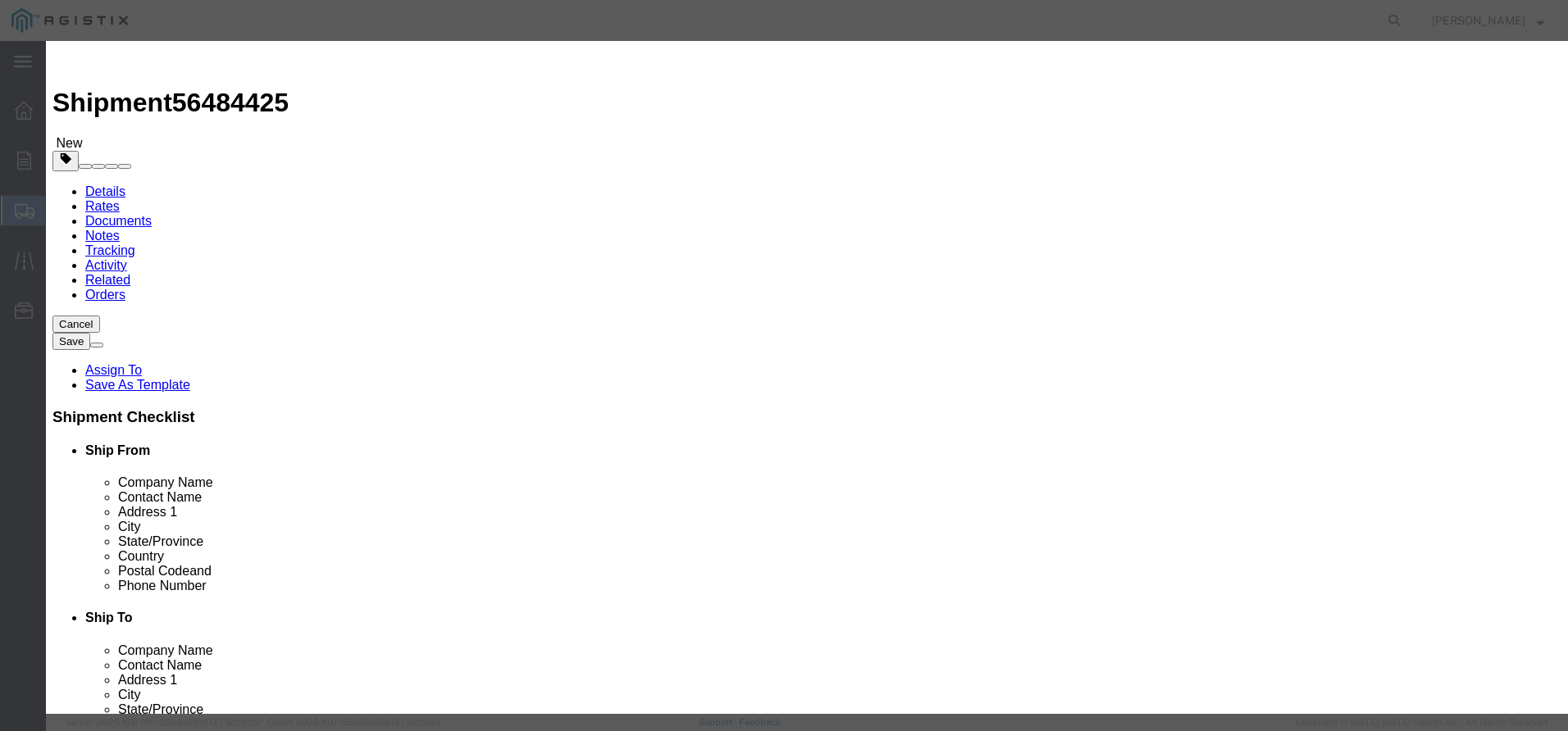
click input "text"
type input "SMALL NHZ 1.283"
drag, startPoint x: 495, startPoint y: 157, endPoint x: 409, endPoint y: 160, distance: 86.1
click div "Pieces 0 Select Bag Barrels 100Board Feet Bottle Box Blister Pack Carats Can Ca…"
type input "3"
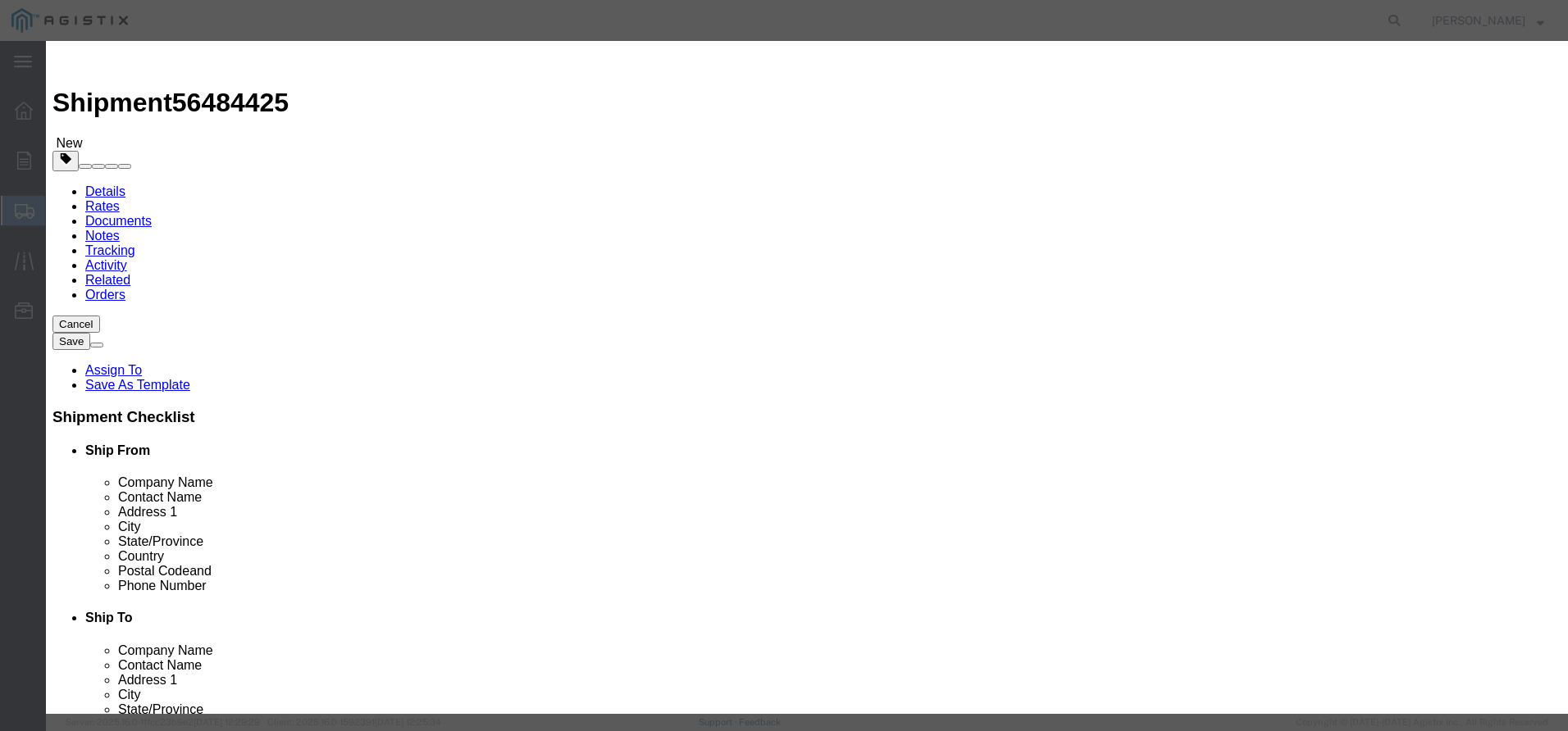
type input "198"
click input "text"
type input "79693"
click select "Select 50 55 60 65 70 85 92.5 100 125 175 250 300 400"
select select "60"
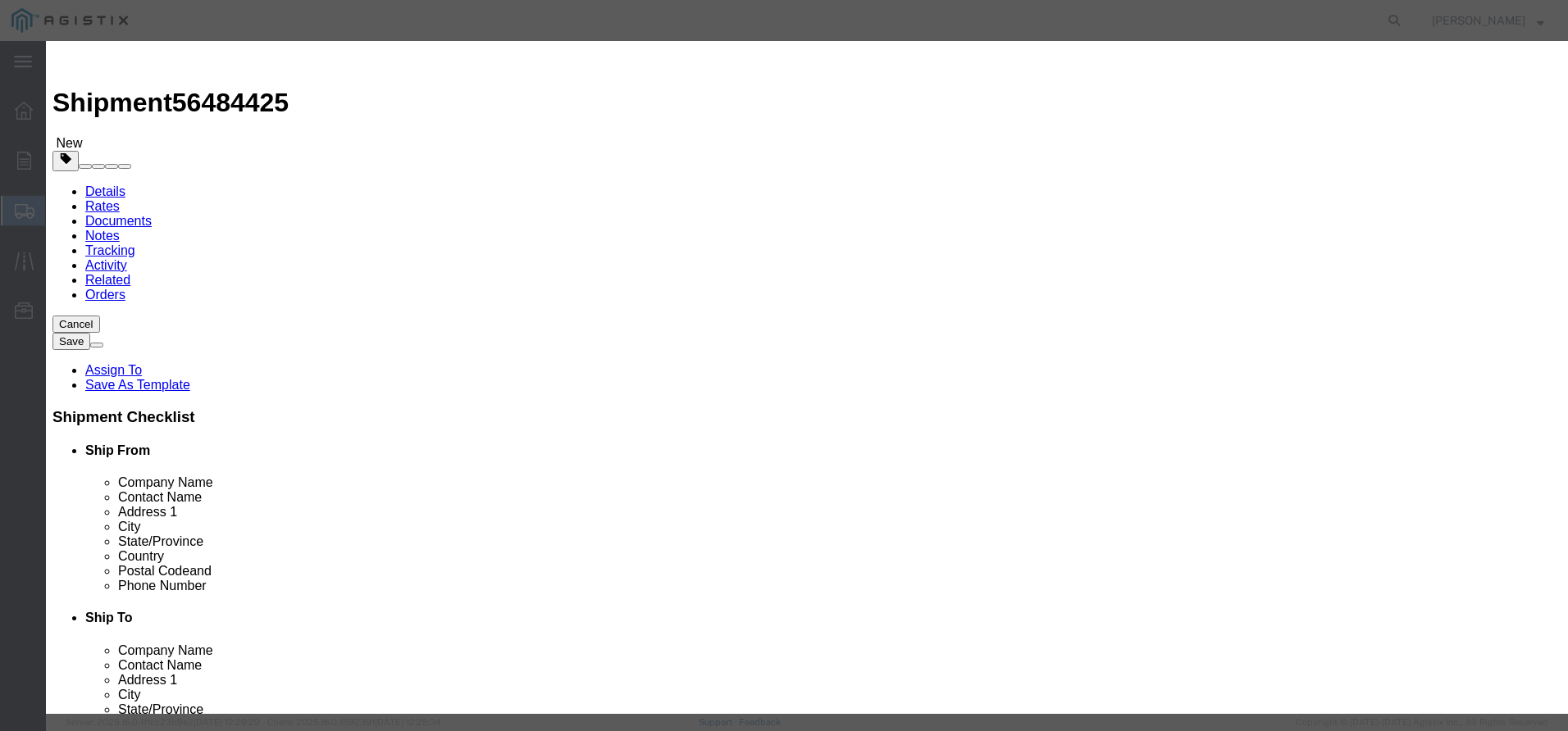
click select "Select 50 55 60 65 70 85 92.5 100 125 175 250 300 400"
click textarea
type textarea "MACHINED SMALL ZINC CASTINGS"
click button "Save & Close"
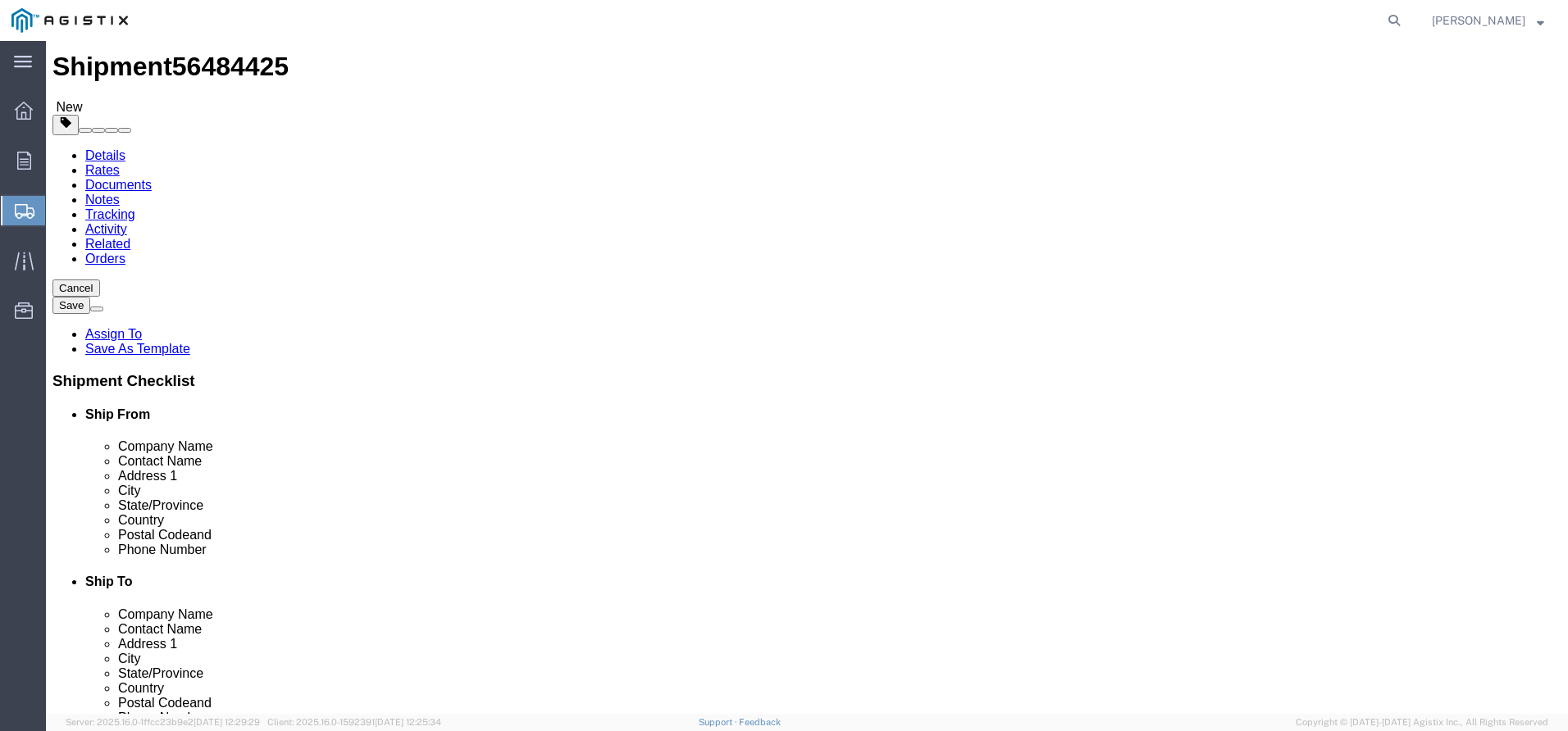
scroll to position [63, 0]
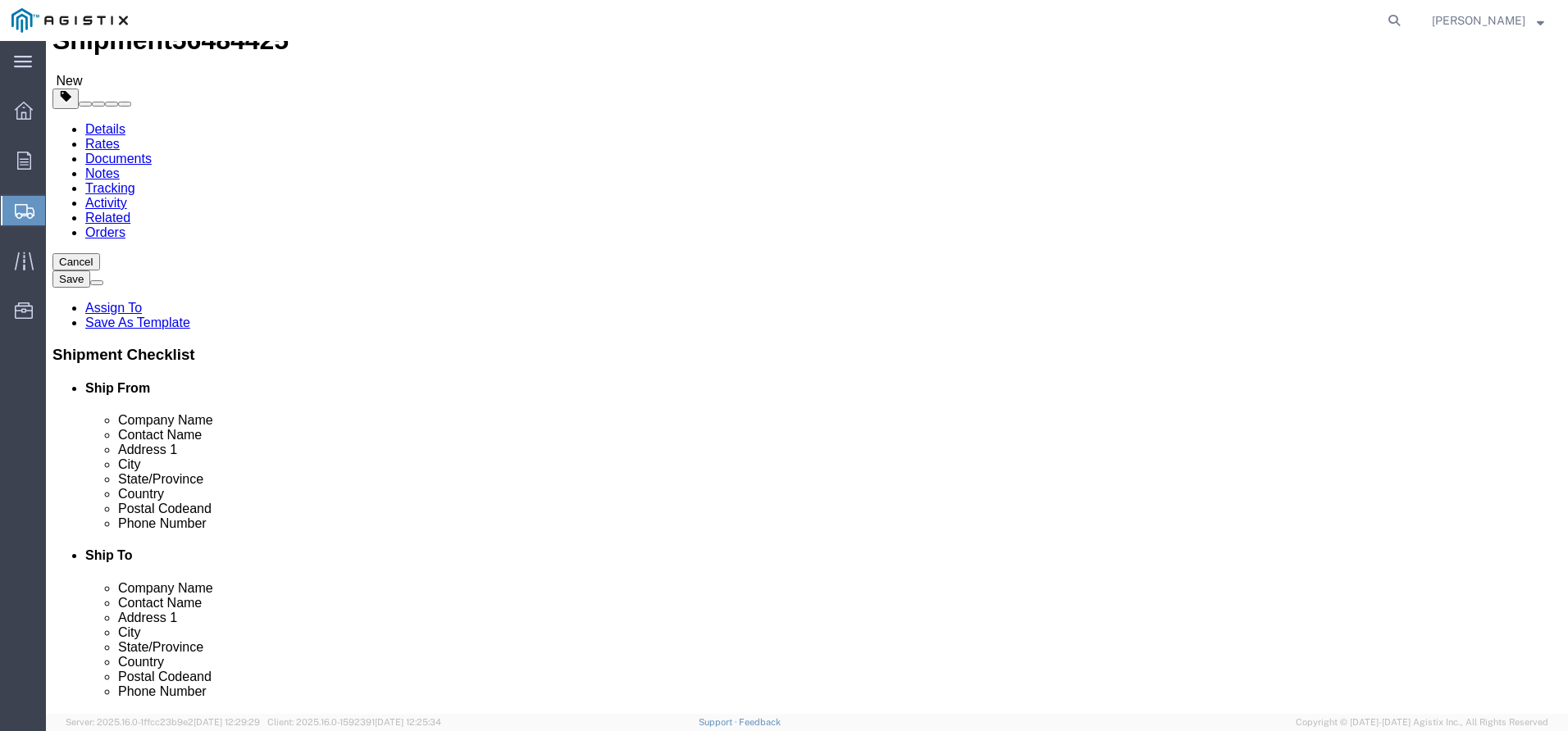
click button "Continue"
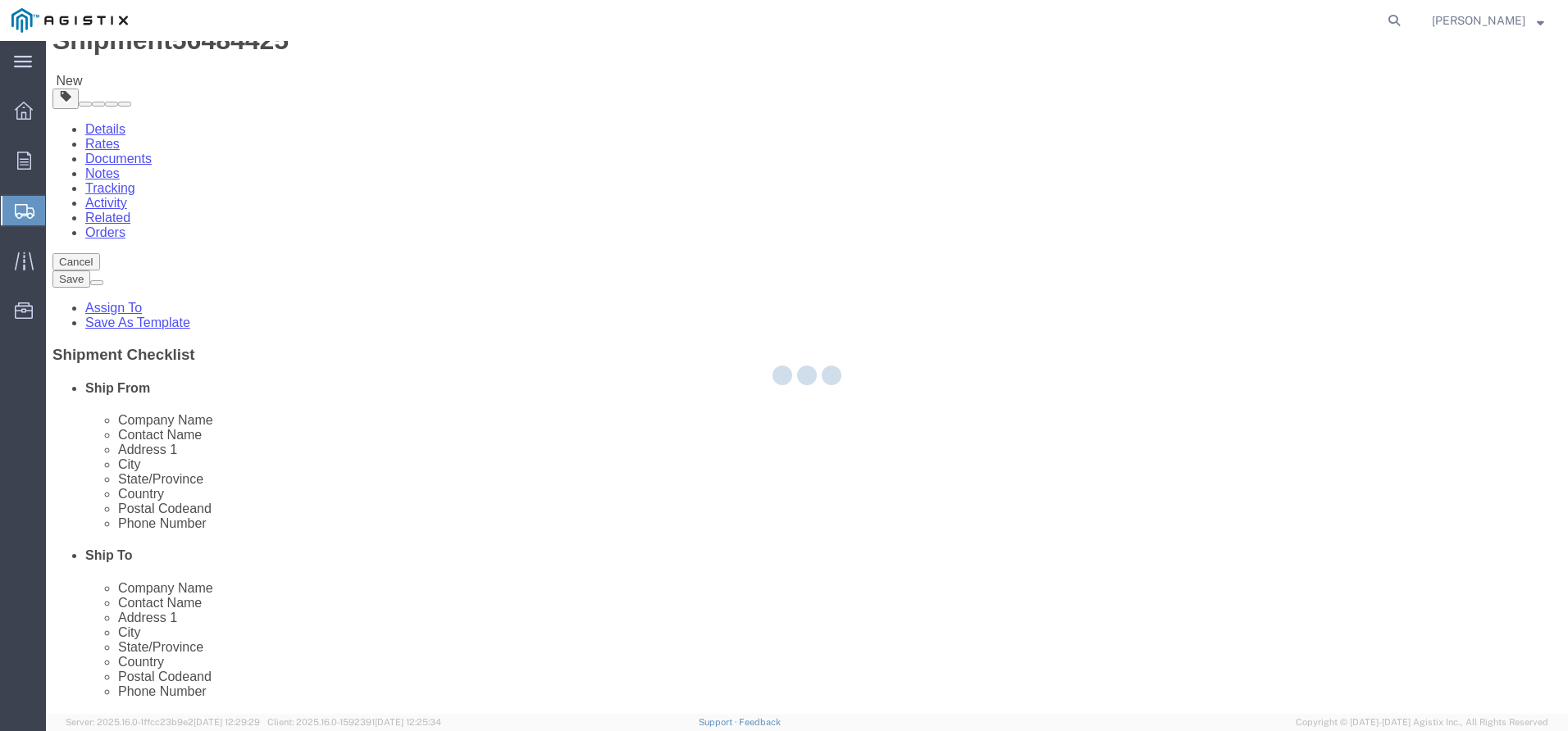
select select
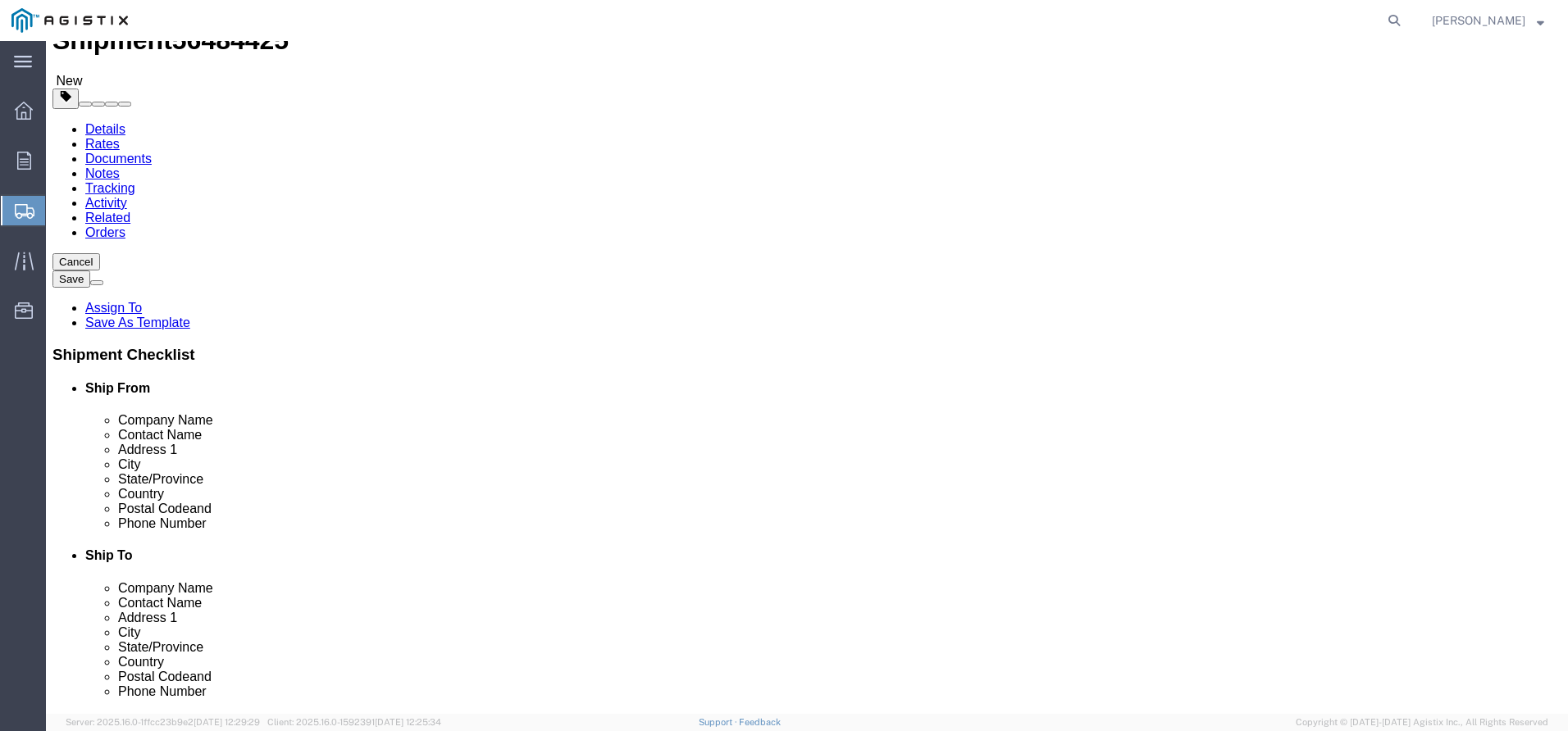
click button "Rate Shipment"
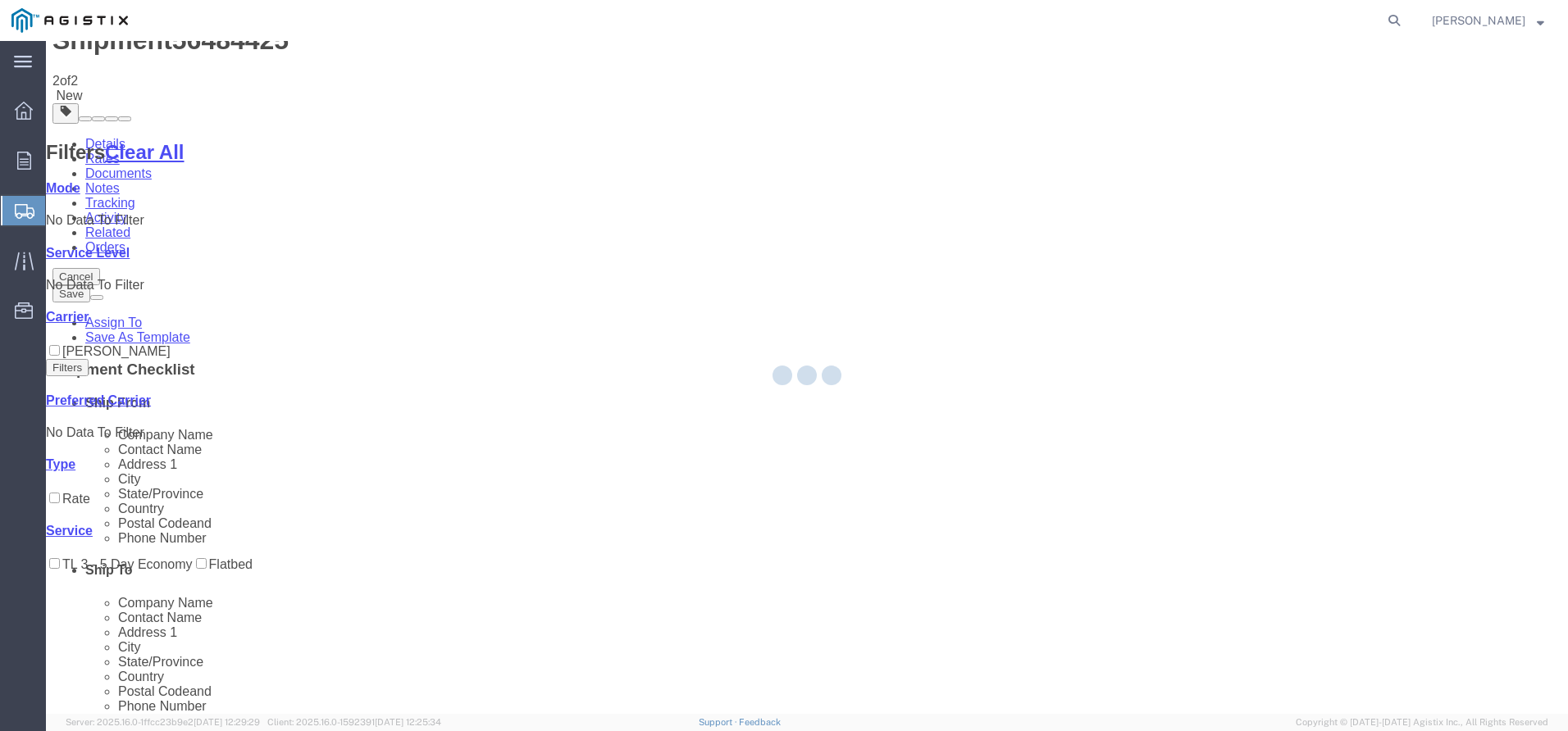
scroll to position [0, 0]
